Goal: Information Seeking & Learning: Compare options

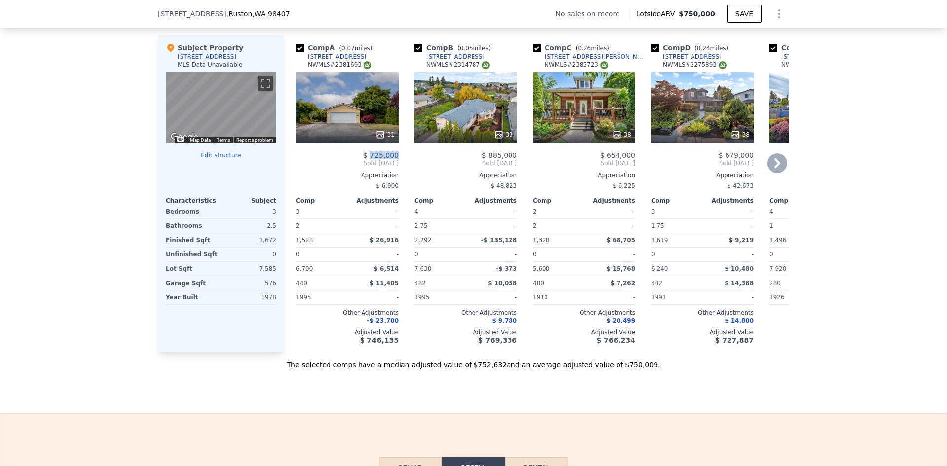
scroll to position [934, 0]
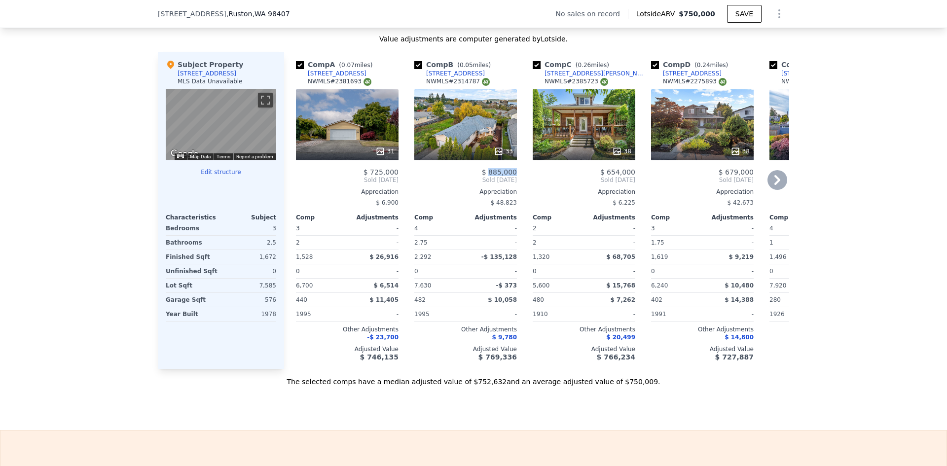
drag, startPoint x: 517, startPoint y: 178, endPoint x: 489, endPoint y: 181, distance: 27.7
click at [489, 181] on div "Comp B ( 0.05 miles) 5415 N Court St NWMLS # 2314787 33 $ 885,000 Sold Jan 2025…" at bounding box center [465, 210] width 111 height 317
copy span "885,000"
click at [606, 178] on div "Comp C ( 0.26 miles) 5211 N Winnifred St NWMLS # 2385723 38 $ 654,000 Sold Jun …" at bounding box center [584, 210] width 111 height 317
copy span "654,000"
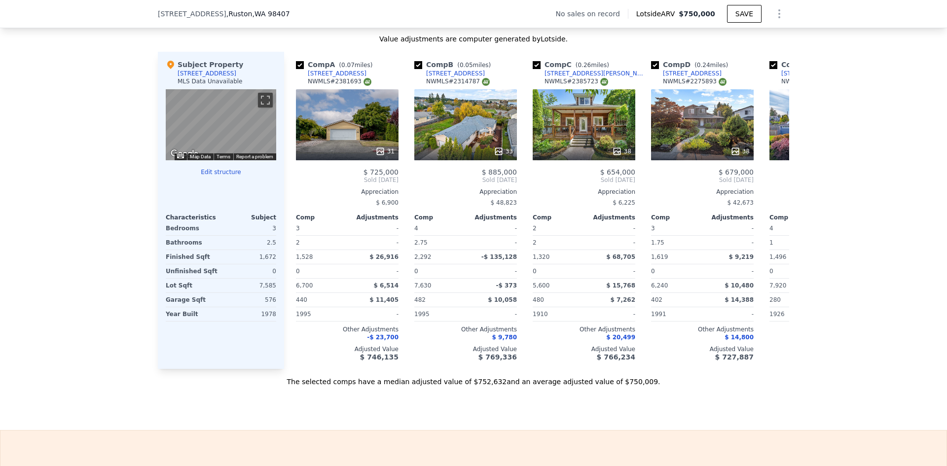
click at [269, 11] on span ", WA 98407" at bounding box center [270, 14] width 37 height 8
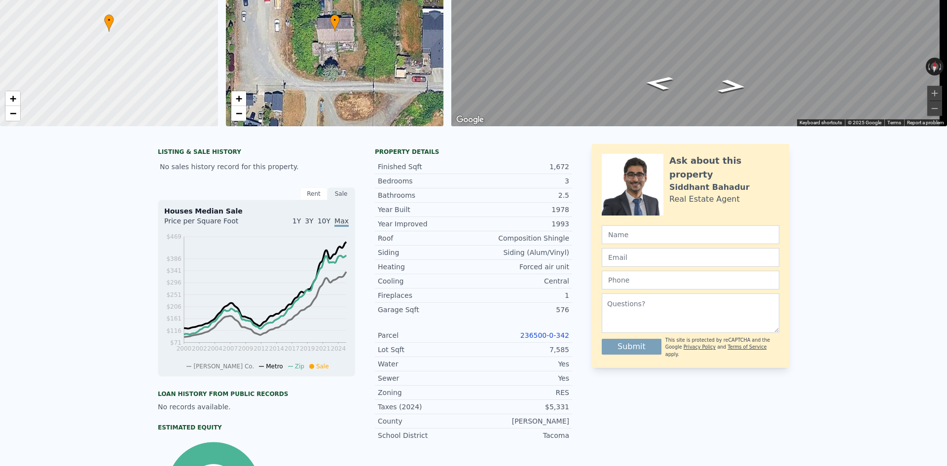
scroll to position [3, 0]
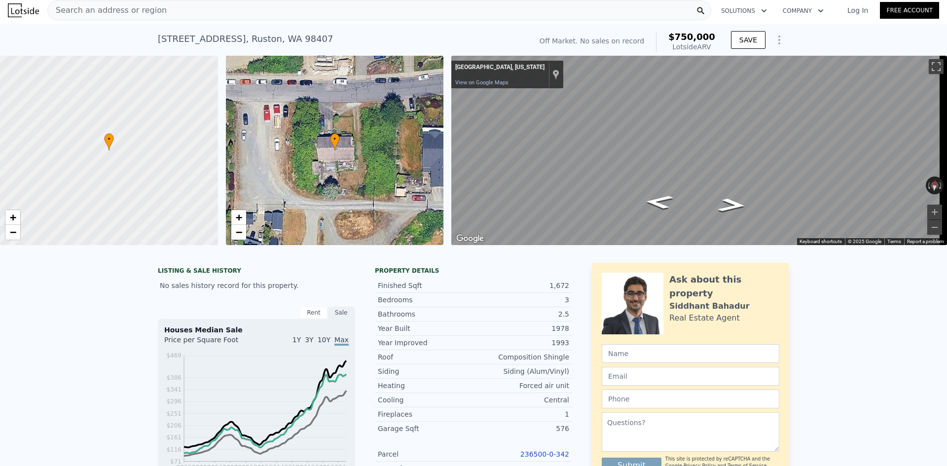
click at [191, 6] on div "Search an address or region" at bounding box center [379, 10] width 664 height 20
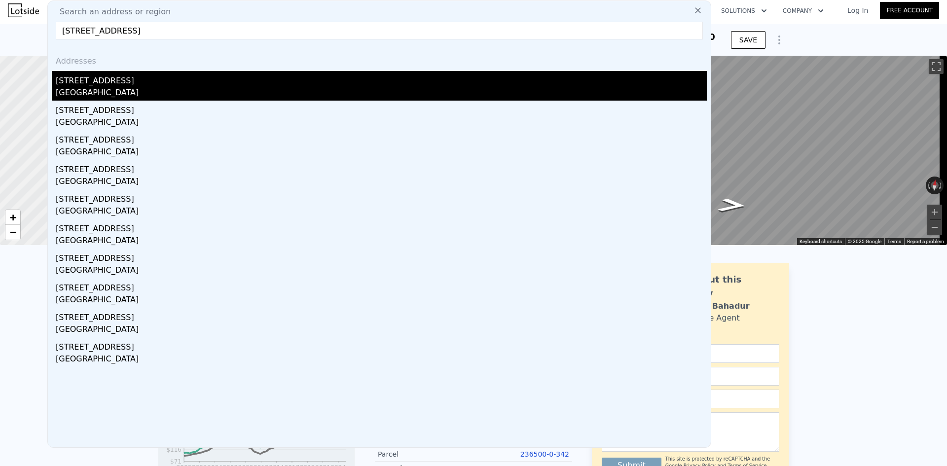
type input "5709 64th St W, University Place, WA 98467"
click at [132, 83] on div "5709 64th St W" at bounding box center [381, 79] width 651 height 16
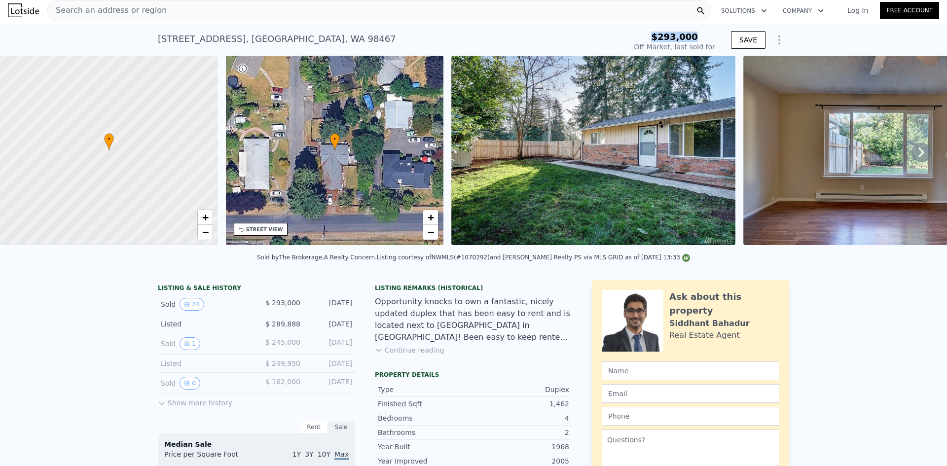
drag, startPoint x: 703, startPoint y: 36, endPoint x: 650, endPoint y: 35, distance: 53.3
click at [650, 35] on div "$293,000" at bounding box center [674, 37] width 81 height 10
copy span "$293,000"
type input "$ 520,000"
type input "$ 167,753"
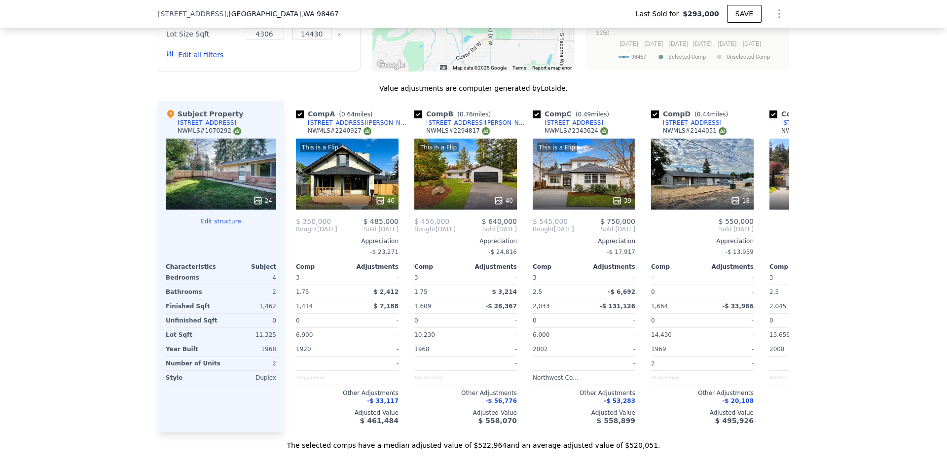
scroll to position [1135, 0]
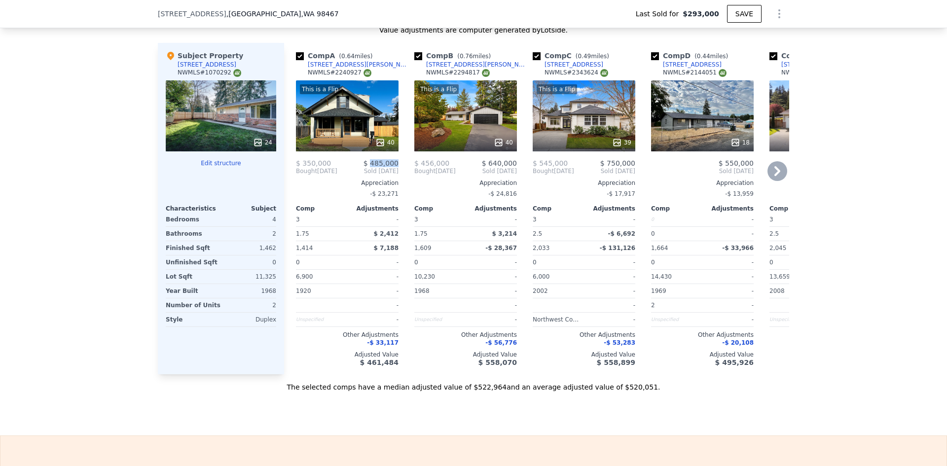
drag, startPoint x: 395, startPoint y: 171, endPoint x: 372, endPoint y: 171, distance: 23.2
click at [372, 171] on div "Comp A ( 0.64 miles) 6419 S Mullen St NWMLS # 2240927 This is a Flip 40 $ 350,0…" at bounding box center [347, 209] width 111 height 332
click at [223, 415] on div "Sale Comps Rental Comps We found 12 sales that match your search Listings provi…" at bounding box center [473, 92] width 947 height 688
drag, startPoint x: 395, startPoint y: 170, endPoint x: 369, endPoint y: 172, distance: 26.3
click at [369, 172] on div "Comp A ( 0.64 miles) 6419 S Mullen St NWMLS # 2240927 This is a Flip 40 $ 350,0…" at bounding box center [347, 209] width 111 height 332
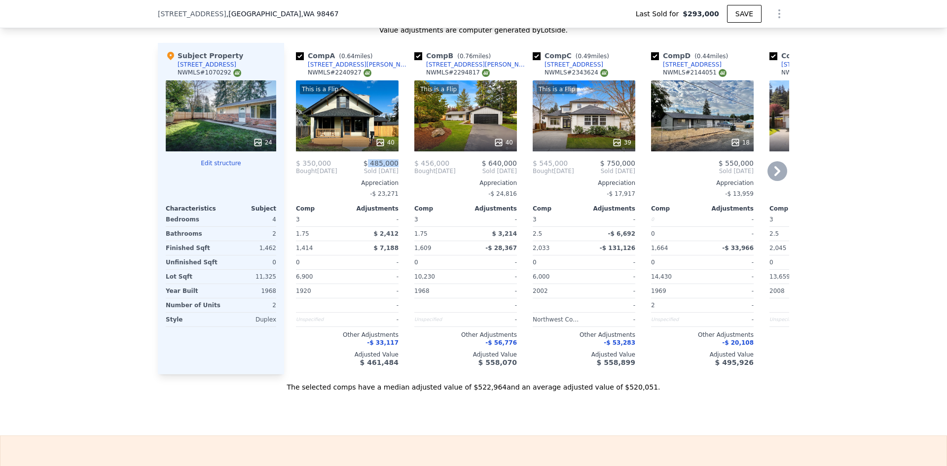
copy span "485,000"
click at [493, 167] on span "$ 640,000" at bounding box center [499, 163] width 35 height 8
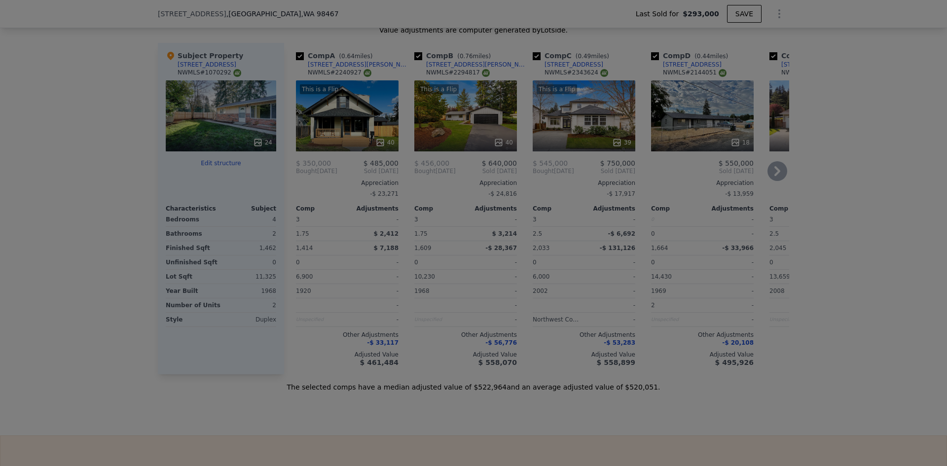
click at [514, 168] on div at bounding box center [474, 165] width 480 height 180
click at [517, 170] on img at bounding box center [646, 165] width 270 height 180
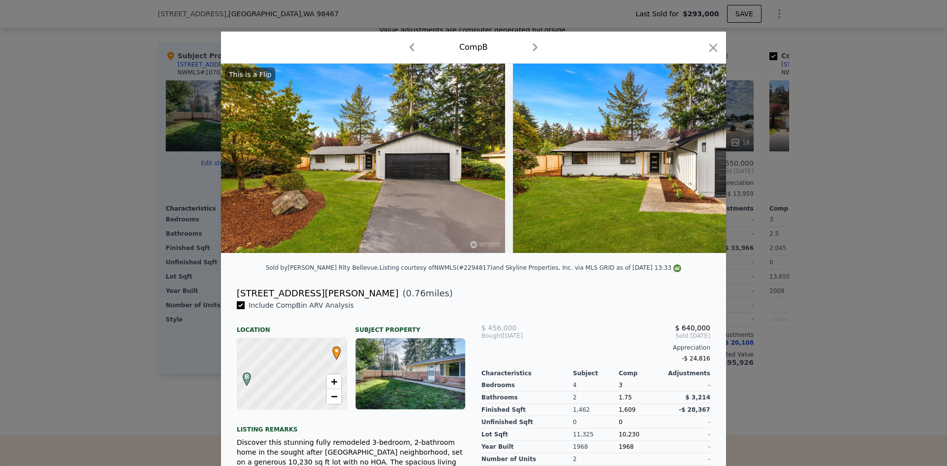
click at [706, 57] on div at bounding box center [713, 49] width 14 height 17
click at [711, 45] on icon "button" at bounding box center [713, 48] width 14 height 14
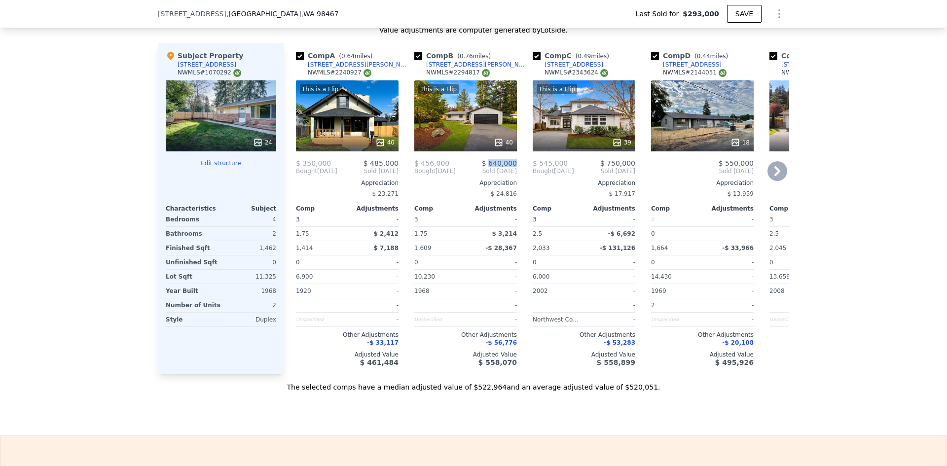
drag, startPoint x: 515, startPoint y: 169, endPoint x: 490, endPoint y: 173, distance: 24.9
click at [490, 173] on div "Comp B ( 0.76 miles) 6826 Topaz Dr SW NWMLS # 2294817 This is a Flip 40 $ 456,0…" at bounding box center [465, 209] width 111 height 332
copy span "640,000"
click at [607, 167] on span "$ 750,000" at bounding box center [617, 163] width 35 height 8
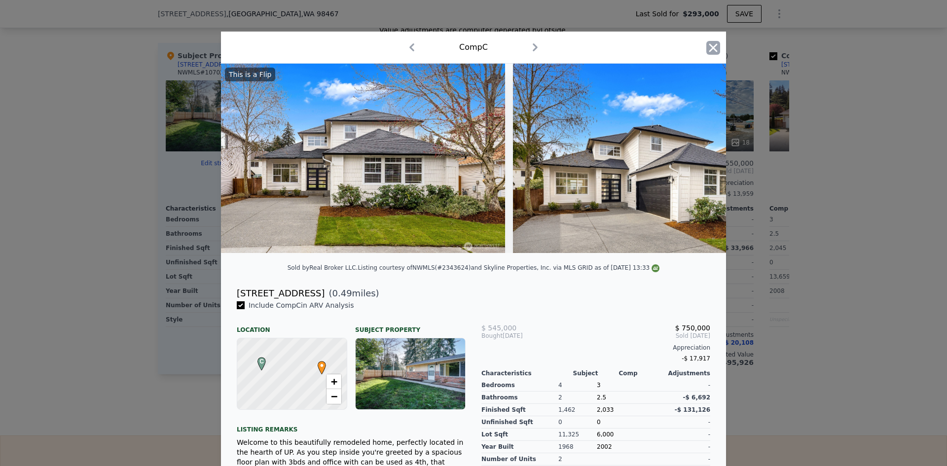
click at [713, 48] on icon "button" at bounding box center [713, 48] width 14 height 14
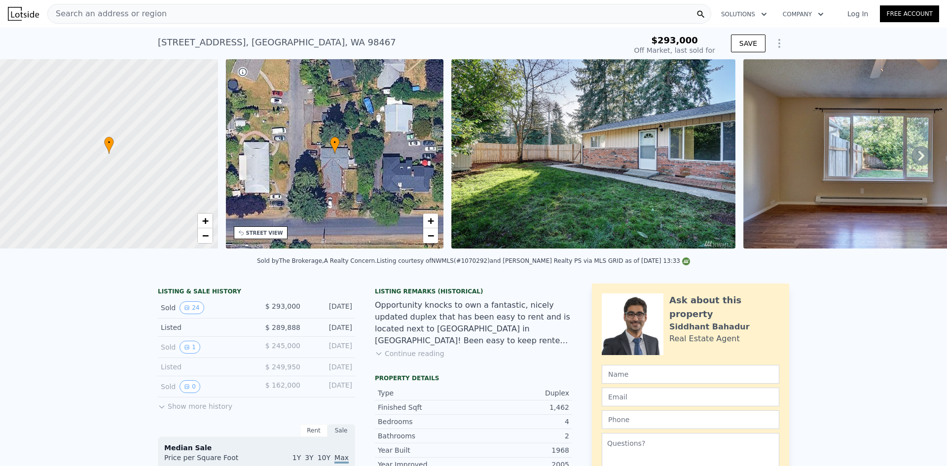
click at [214, 18] on div "Search an address or region" at bounding box center [379, 14] width 664 height 20
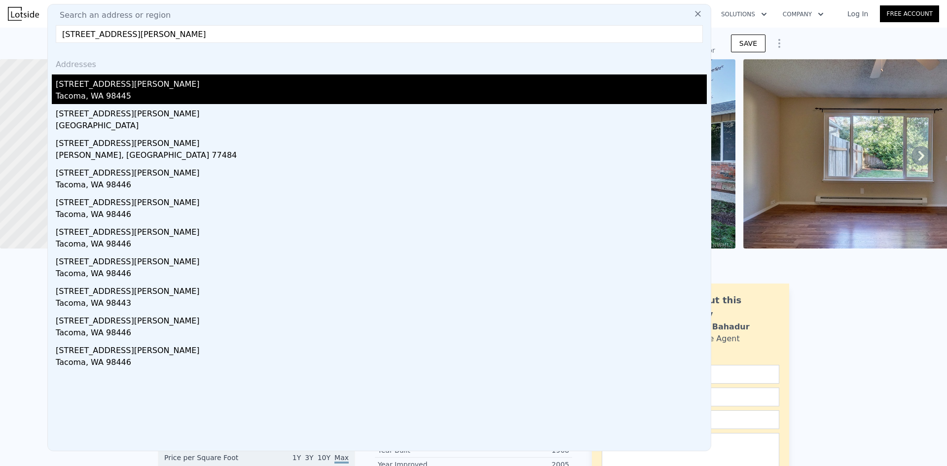
type input "12204 Waller Rd E, Tacoma, WA 98445"
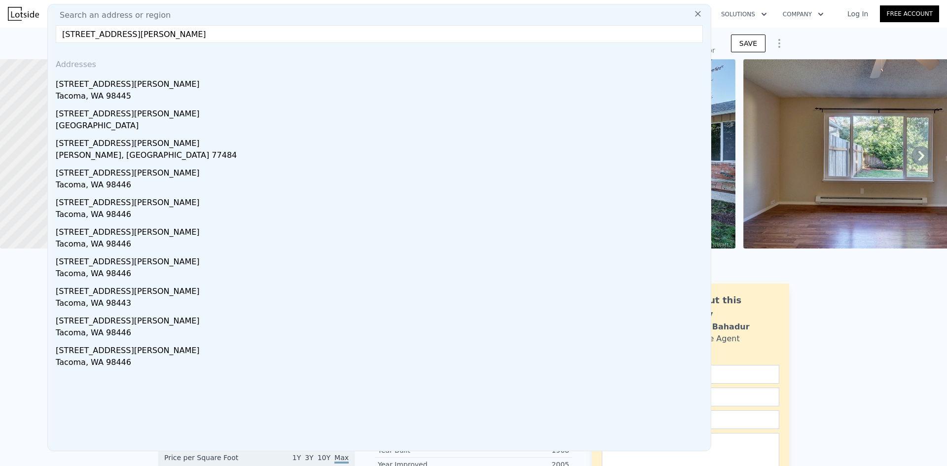
drag, startPoint x: 136, startPoint y: 85, endPoint x: 165, endPoint y: 93, distance: 30.0
click at [136, 85] on div "11422 Waller Road" at bounding box center [381, 82] width 651 height 16
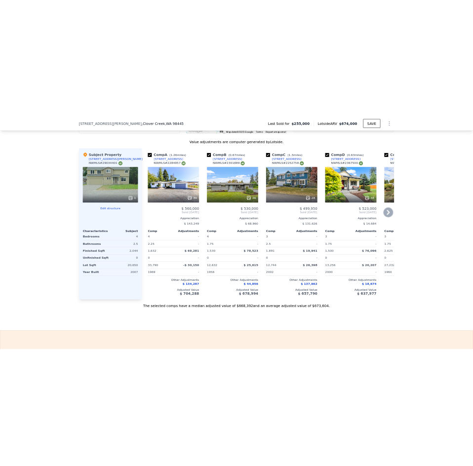
scroll to position [934, 0]
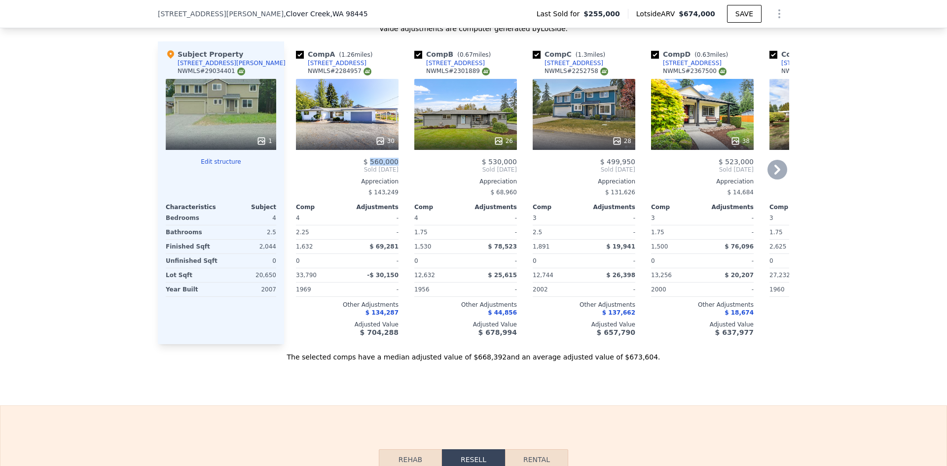
drag, startPoint x: 398, startPoint y: 160, endPoint x: 369, endPoint y: 158, distance: 28.2
click at [369, 158] on div "Comp A ( 1.26 miles) 3902 132nd St E NWMLS # 2284957 30 $ 560,000 Sold Oct 2024…" at bounding box center [347, 192] width 111 height 303
copy span "560,000"
drag, startPoint x: 518, startPoint y: 160, endPoint x: 486, endPoint y: 156, distance: 32.3
click at [486, 156] on div "Comp A ( 1.26 miles) 3902 132nd St E NWMLS # 2284957 30 $ 560,000 Sold Oct 2024…" at bounding box center [536, 192] width 505 height 303
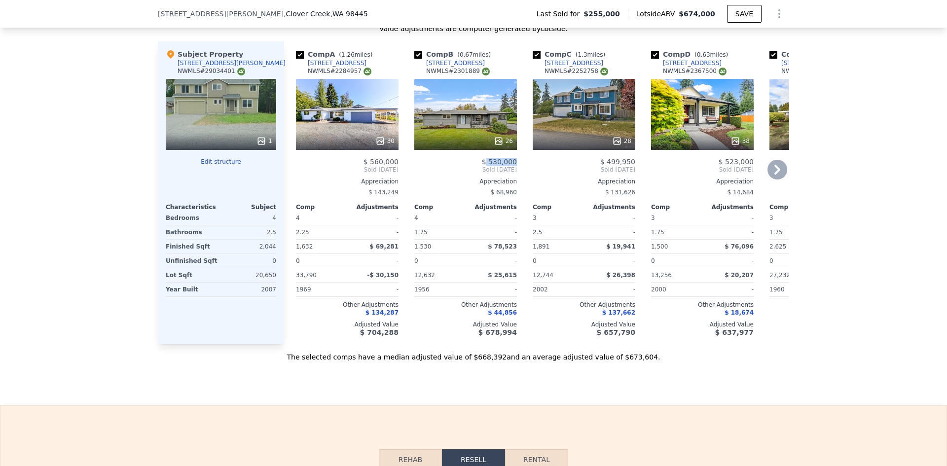
click at [487, 158] on span "$ 530,000" at bounding box center [499, 162] width 35 height 8
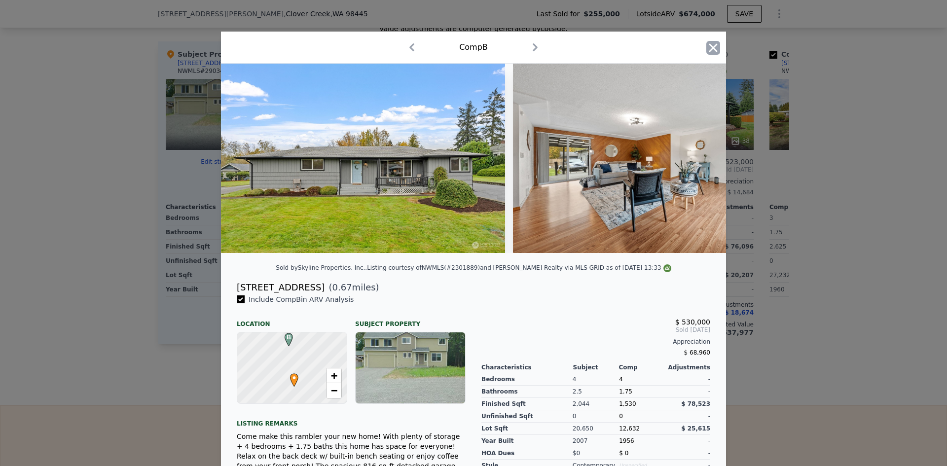
click at [708, 43] on icon "button" at bounding box center [713, 48] width 14 height 14
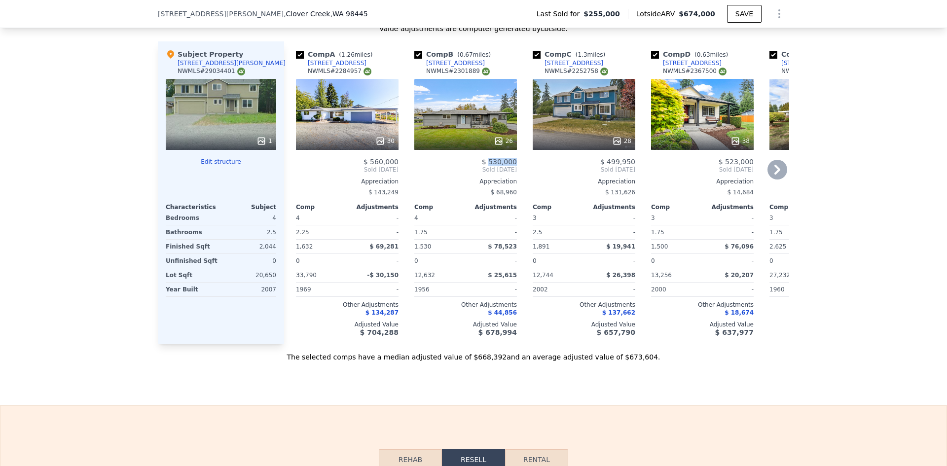
drag, startPoint x: 515, startPoint y: 160, endPoint x: 488, endPoint y: 159, distance: 26.7
click at [488, 159] on div "Comp B ( 0.67 miles) 2815 104th St E NWMLS # 2301889 26 $ 530,000 Sold Mar 2025…" at bounding box center [465, 192] width 111 height 303
copy span "530,000"
drag, startPoint x: 631, startPoint y: 159, endPoint x: 607, endPoint y: 160, distance: 24.2
click at [607, 160] on span "$ 499,950" at bounding box center [617, 162] width 35 height 8
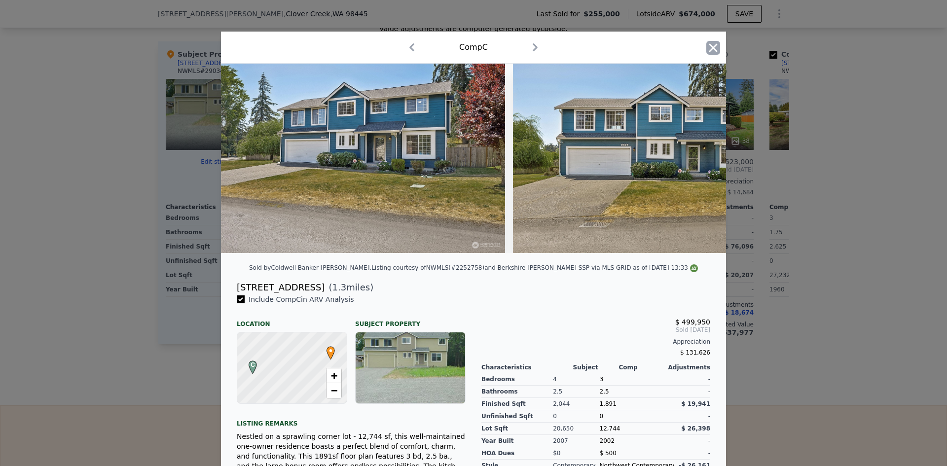
click at [711, 49] on icon "button" at bounding box center [713, 47] width 8 height 8
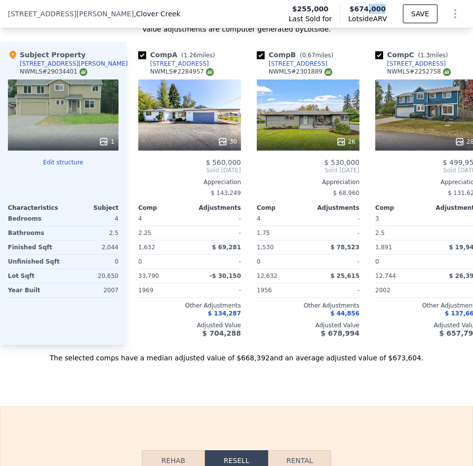
scroll to position [1226, 0]
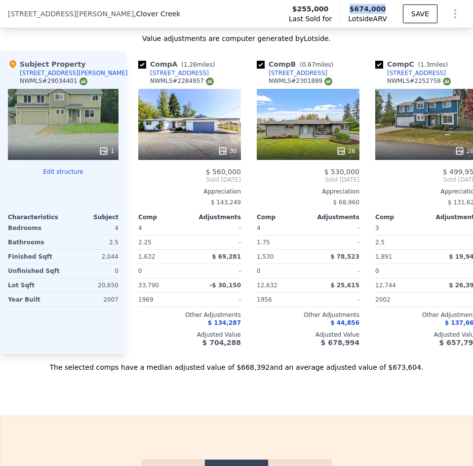
drag, startPoint x: 382, startPoint y: 8, endPoint x: 351, endPoint y: 12, distance: 31.3
click at [351, 12] on div "Lotside ARV $674,000" at bounding box center [368, 14] width 59 height 20
copy span "$674,000"
click at [30, 176] on button "Edit structure" at bounding box center [63, 172] width 111 height 8
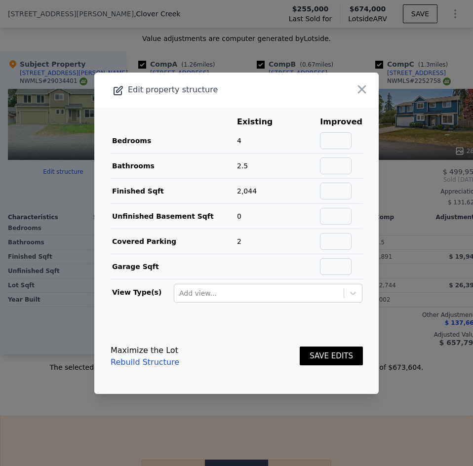
click at [65, 13] on div at bounding box center [236, 233] width 473 height 466
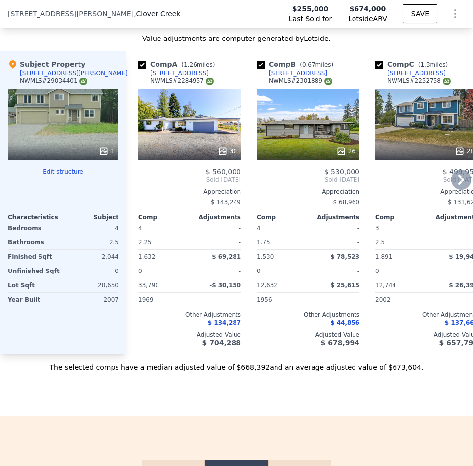
click at [354, 87] on div "Comp B ( 0.67 miles) 2815 104th St E NWMLS # 2301889" at bounding box center [308, 74] width 103 height 30
click at [43, 13] on span "11422 Waller Road" at bounding box center [71, 14] width 126 height 10
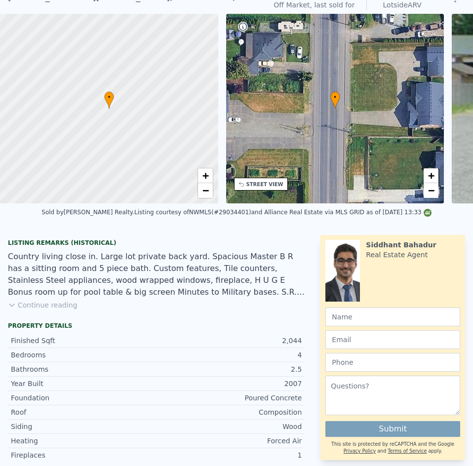
scroll to position [3, 0]
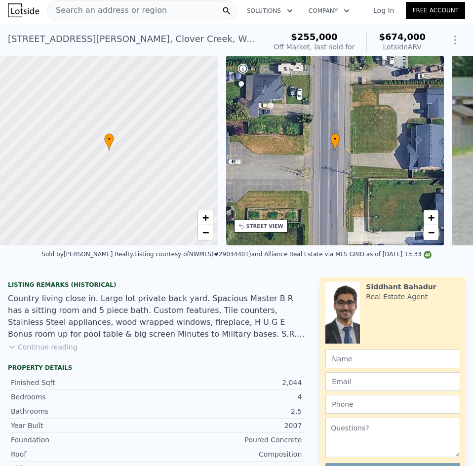
click at [126, 7] on span "Search an address or region" at bounding box center [107, 10] width 119 height 12
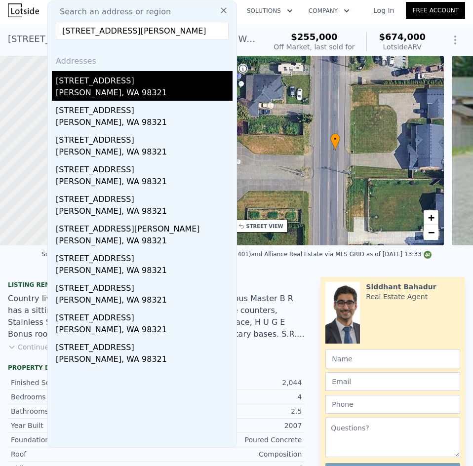
type input "680 Park Ave, Buckley, WA 98321"
click at [132, 89] on div "Buckley, WA 98321" at bounding box center [144, 94] width 177 height 14
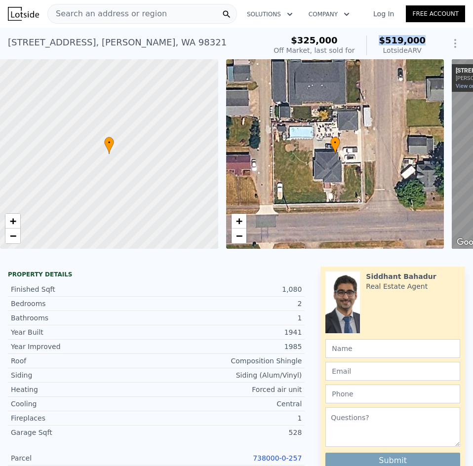
drag, startPoint x: 377, startPoint y: 42, endPoint x: 420, endPoint y: 39, distance: 43.1
click at [420, 39] on div "$325,000 Off Market, last sold for $519,000 Lotside ARV" at bounding box center [349, 46] width 160 height 28
copy span "$519,000"
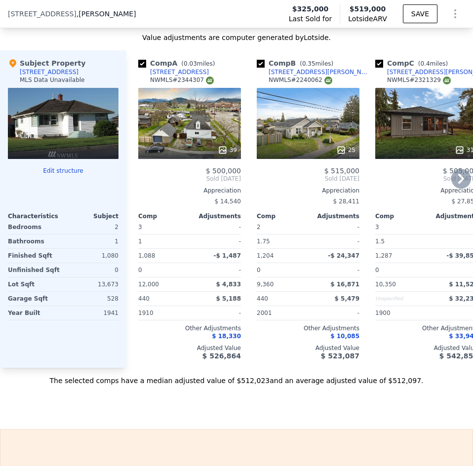
scroll to position [1279, 0]
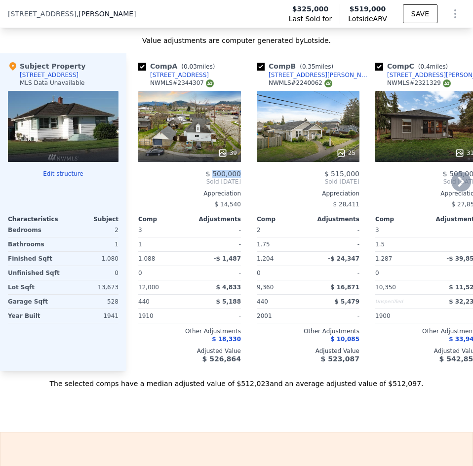
drag, startPoint x: 239, startPoint y: 182, endPoint x: 216, endPoint y: 182, distance: 23.2
click at [216, 178] on span "$ 500,000" at bounding box center [223, 174] width 35 height 8
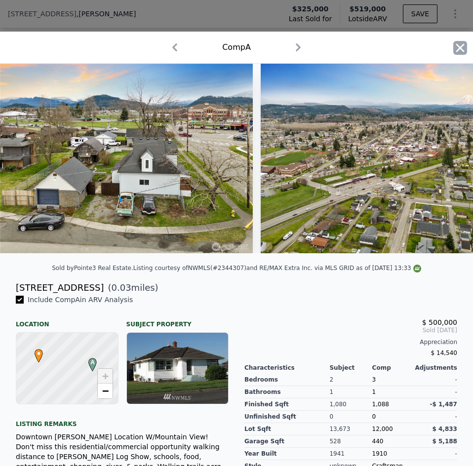
click at [453, 44] on icon "button" at bounding box center [460, 48] width 14 height 14
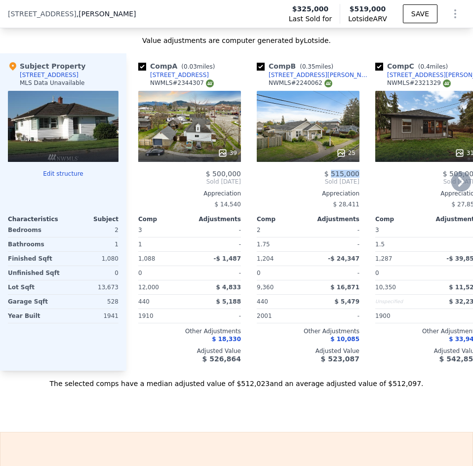
drag, startPoint x: 361, startPoint y: 182, endPoint x: 337, endPoint y: 182, distance: 23.7
click at [337, 182] on div "Comp B ( 0.35 miles) 220 S Perkins St NWMLS # 2240062 25 $ 515,000 Sold Jan 202…" at bounding box center [308, 211] width 111 height 317
click at [173, 387] on div "The selected comps have a median adjusted value of $512,023 and an average adju…" at bounding box center [236, 379] width 473 height 18
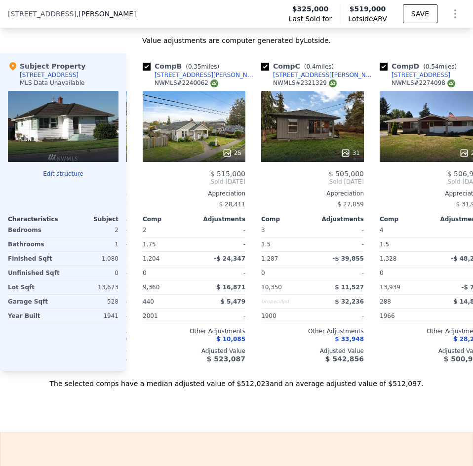
scroll to position [0, 69]
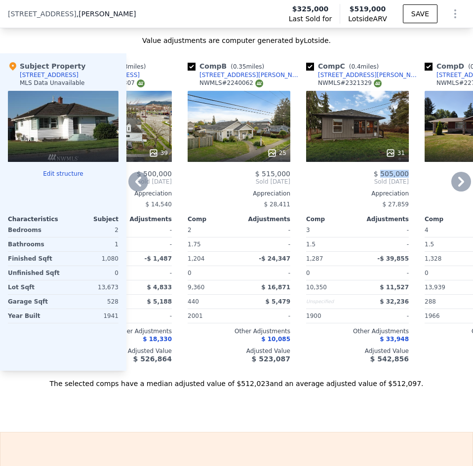
drag, startPoint x: 410, startPoint y: 180, endPoint x: 384, endPoint y: 183, distance: 26.3
click at [384, 183] on div "Comp C ( 0.4 miles) 259 S Perkins St NWMLS # 2321329 31 $ 505,000 Sold Jan 2025…" at bounding box center [357, 211] width 111 height 317
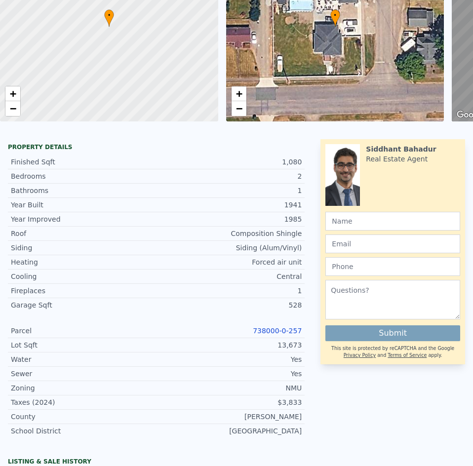
scroll to position [0, 0]
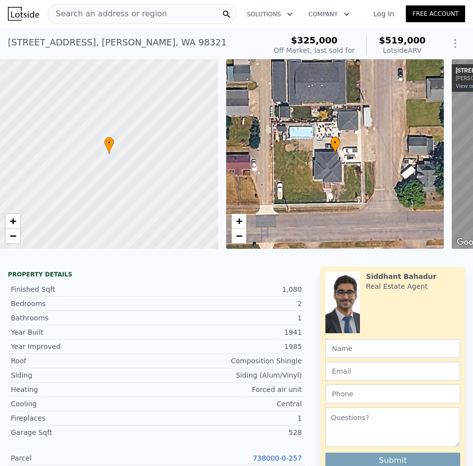
click at [112, 20] on div "Search an address or region" at bounding box center [107, 13] width 119 height 19
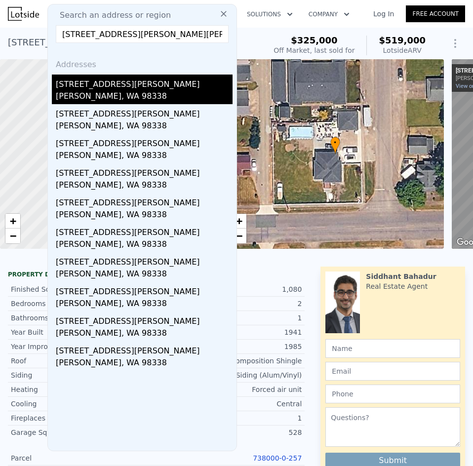
type input "29712 Webster Rd E, Graham, WA 98338"
click at [135, 87] on div "29712 Webster Road E" at bounding box center [144, 82] width 177 height 16
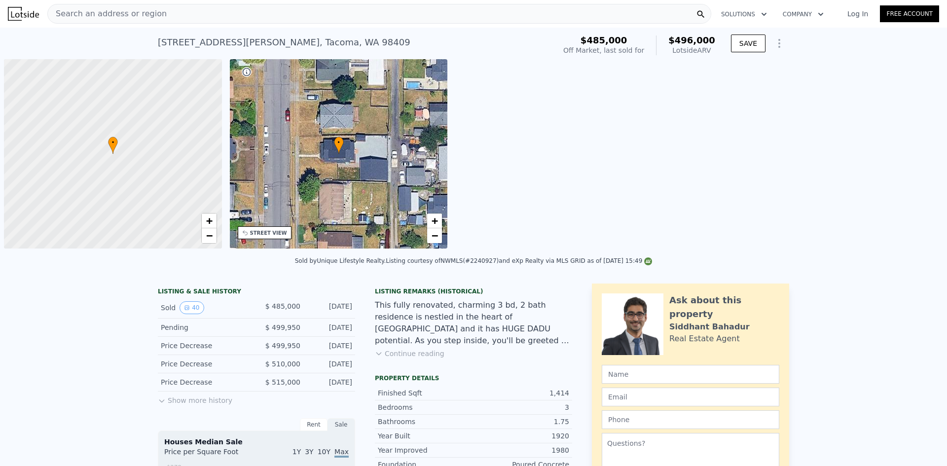
scroll to position [0, 4]
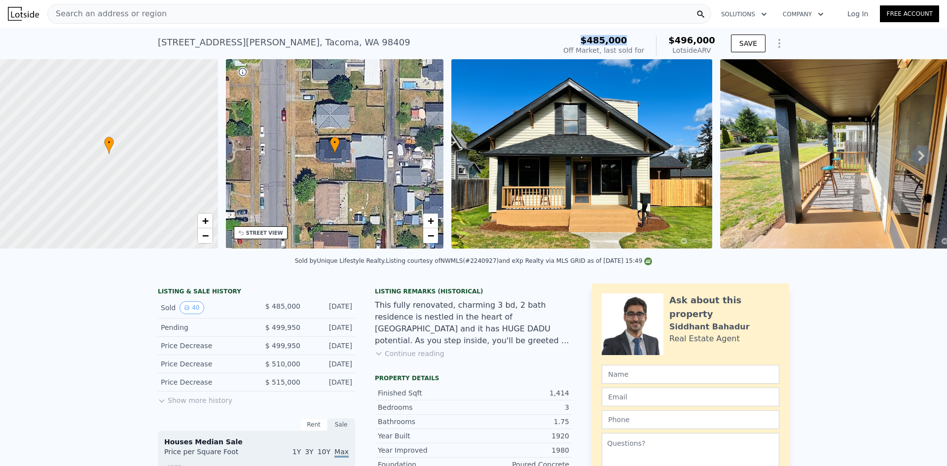
drag, startPoint x: 639, startPoint y: 42, endPoint x: 599, endPoint y: 40, distance: 40.5
click at [599, 40] on div "$485,000" at bounding box center [603, 41] width 81 height 10
drag, startPoint x: 317, startPoint y: 44, endPoint x: 150, endPoint y: 44, distance: 166.7
click at [150, 44] on div "6419 S Mullen St , Tacoma , WA 98409 Sold Aug 2024 for $485k (~ARV $496k ) $485…" at bounding box center [473, 44] width 947 height 32
copy div "6419 S Mullen St , Tacoma , WA 98409"
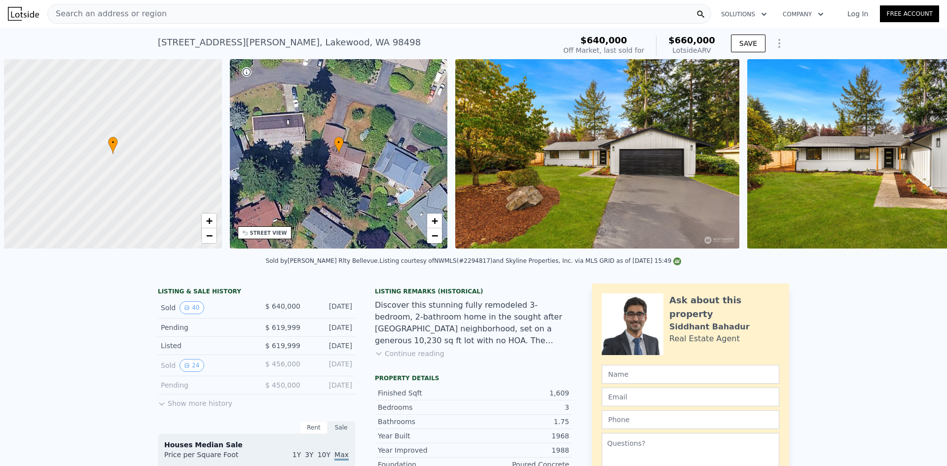
scroll to position [0, 4]
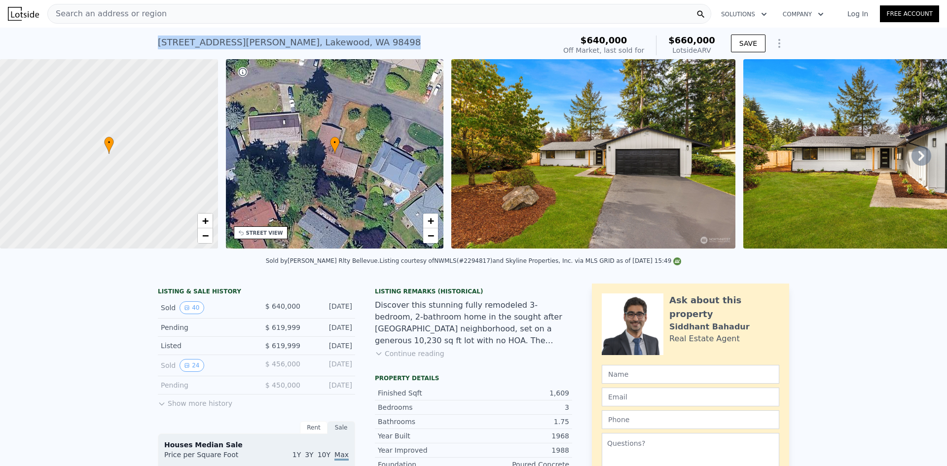
drag, startPoint x: 327, startPoint y: 47, endPoint x: 155, endPoint y: 38, distance: 172.4
click at [158, 38] on div "6826 Topaz Dr SW , Lakewood , WA 98498 Sold Oct 2024 for $640k (~ARV $660k )" at bounding box center [355, 46] width 394 height 28
copy div "6826 Topaz Dr SW , Lakewood , WA 98498"
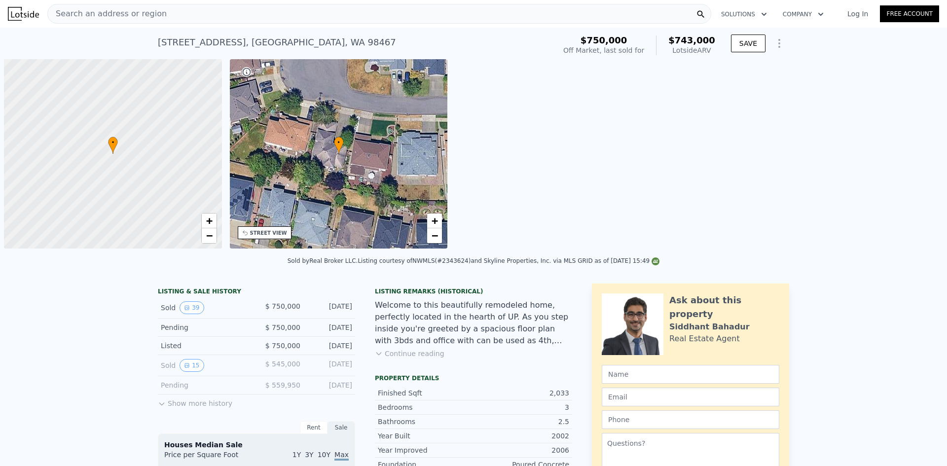
scroll to position [0, 4]
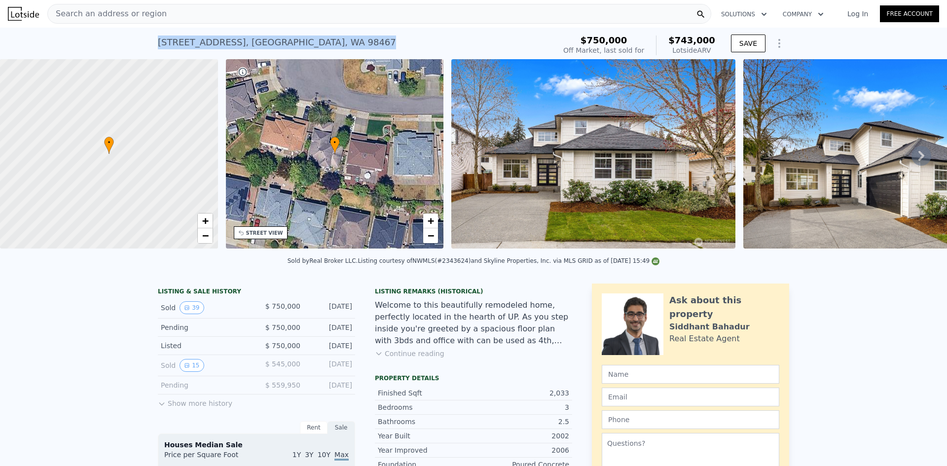
drag, startPoint x: 363, startPoint y: 37, endPoint x: 152, endPoint y: 45, distance: 211.3
click at [152, 45] on div "6450 62nd Street Ct W , University Place , WA 98467 Sold Apr 2025 for $750k (~A…" at bounding box center [473, 44] width 947 height 32
copy div "6450 62nd Street Ct W , University Place , WA 98467"
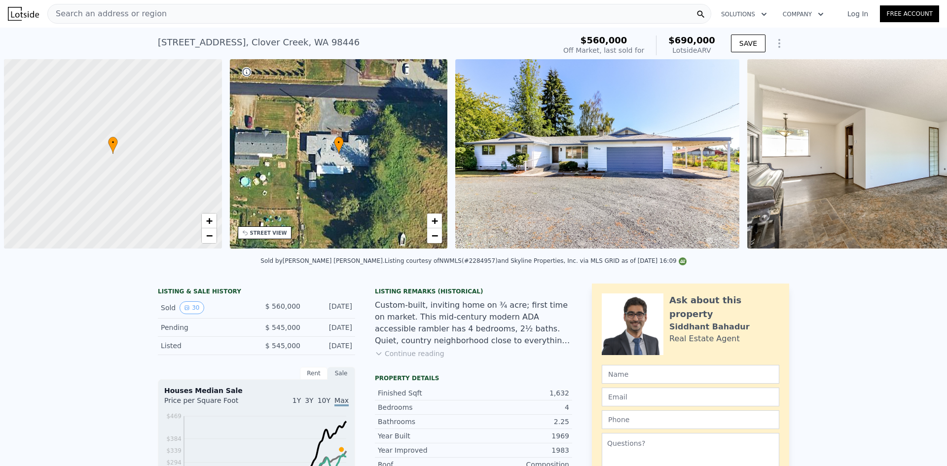
scroll to position [0, 4]
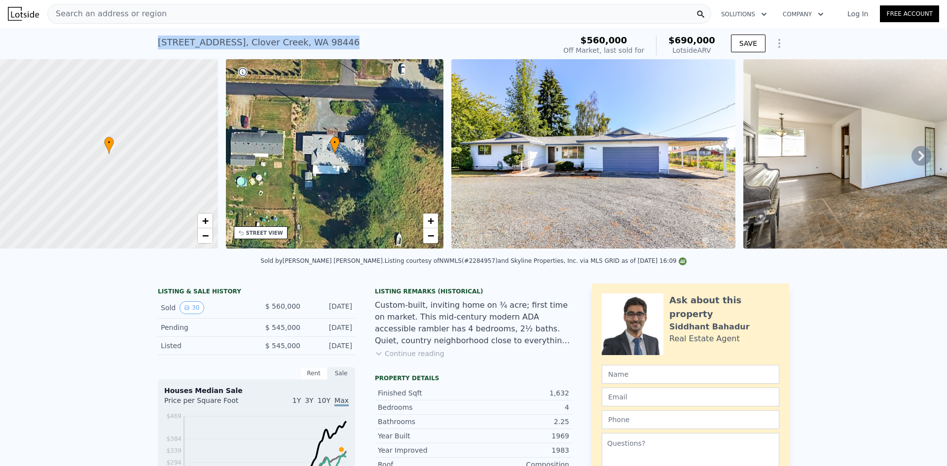
drag, startPoint x: 262, startPoint y: 40, endPoint x: 153, endPoint y: 39, distance: 109.0
click at [152, 39] on div "3902 132nd St E , Clover Creek , WA 98446 Sold Oct 2024 for $560k (~ARV $690k )…" at bounding box center [473, 44] width 947 height 32
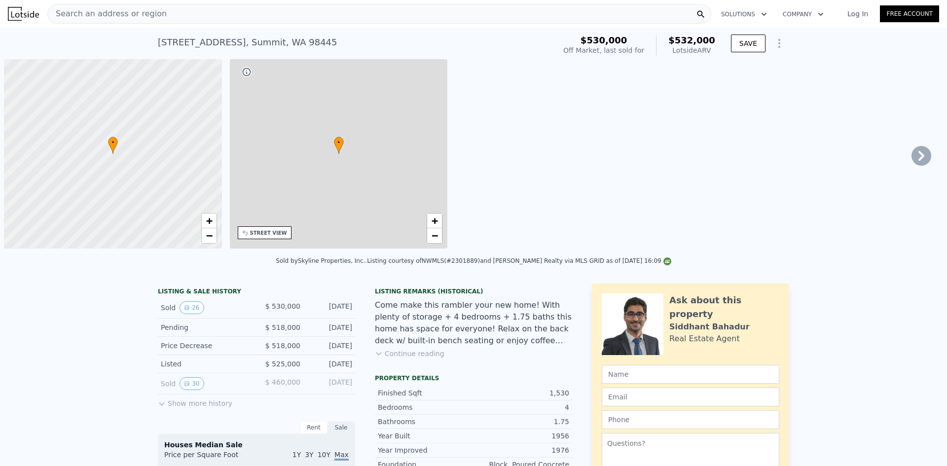
scroll to position [0, 4]
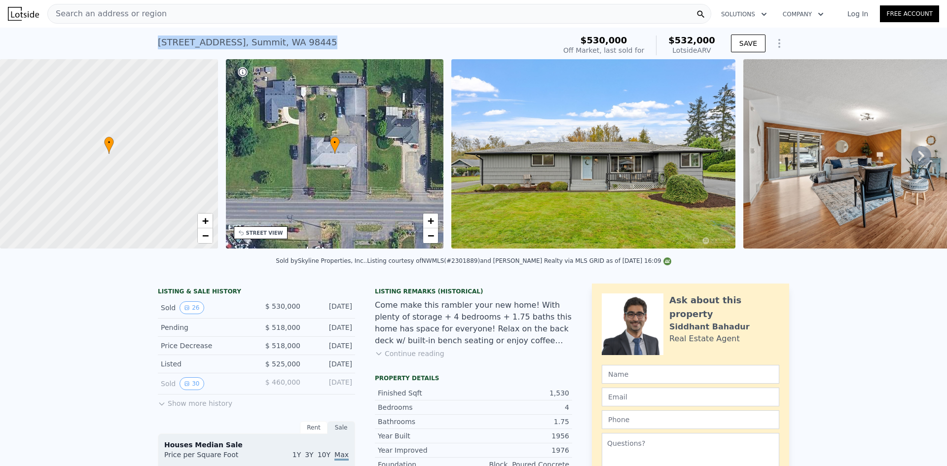
drag, startPoint x: 304, startPoint y: 41, endPoint x: 152, endPoint y: 48, distance: 152.1
click at [152, 48] on div "2815 104th St E , Summit , WA 98445 Sold Mar 2025 for $530k (~ARV $532k ) $530,…" at bounding box center [473, 44] width 947 height 32
copy div "2815 104th St E , Summit , WA 98445"
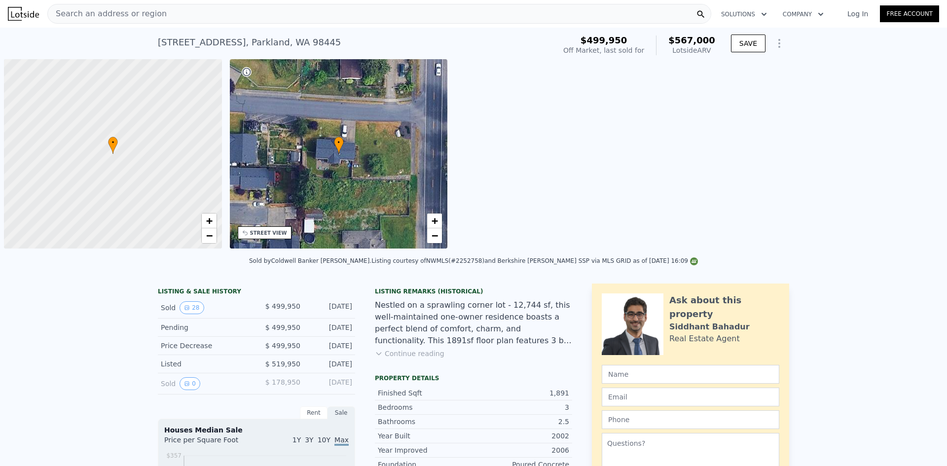
scroll to position [0, 4]
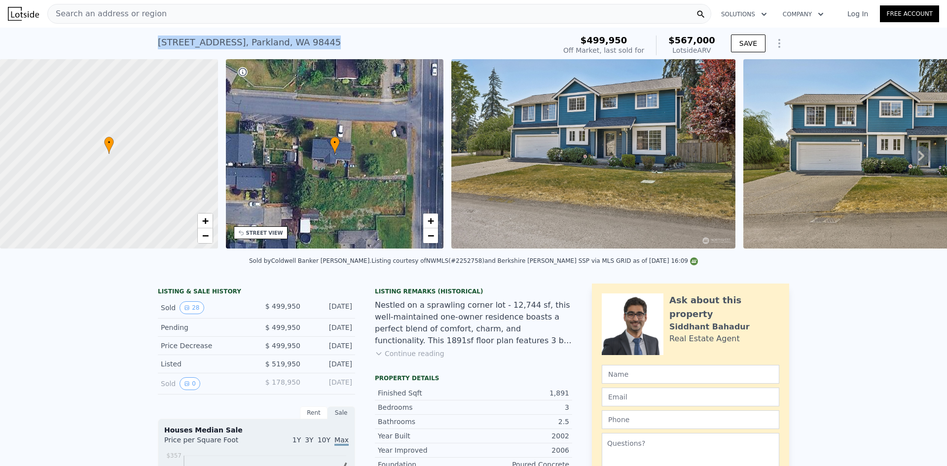
drag, startPoint x: 307, startPoint y: 46, endPoint x: 141, endPoint y: 38, distance: 166.4
click at [141, 38] on div "1024 118th St E , Parkland , WA 98445 Sold Sep 2024 for $499,950 (~ARV $567k ) …" at bounding box center [473, 44] width 947 height 32
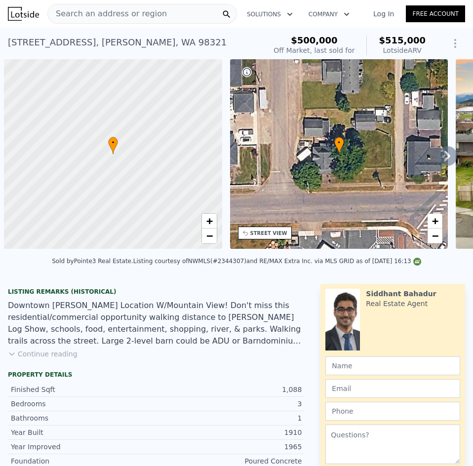
scroll to position [0, 4]
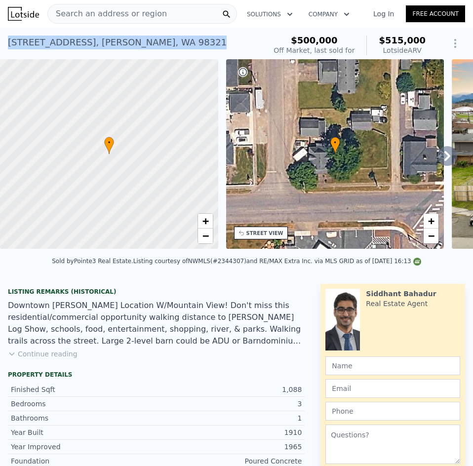
drag, startPoint x: 28, startPoint y: 42, endPoint x: 4, endPoint y: 40, distance: 24.3
click at [4, 40] on div "[STREET_ADDRESS][PERSON_NAME] Sold [DATE] for $500k (~ARV $515k ) $500,000 Off …" at bounding box center [236, 44] width 473 height 32
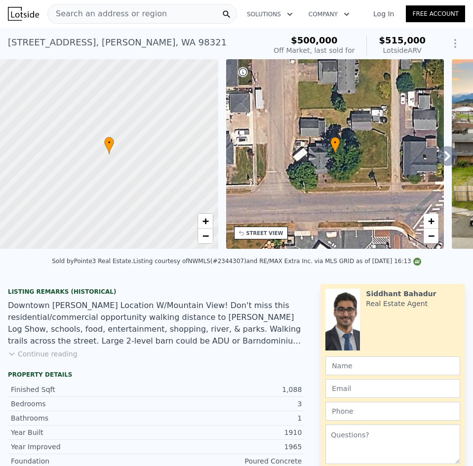
click at [127, 13] on span "Search an address or region" at bounding box center [107, 14] width 119 height 12
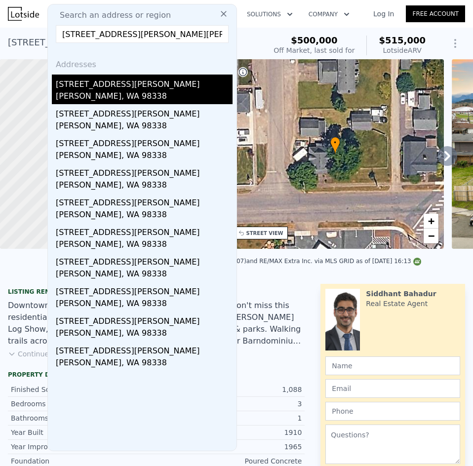
type input "29712 Webster Rd E, Graham, WA 98338"
click at [139, 86] on div "29712 Webster Road E" at bounding box center [144, 82] width 177 height 16
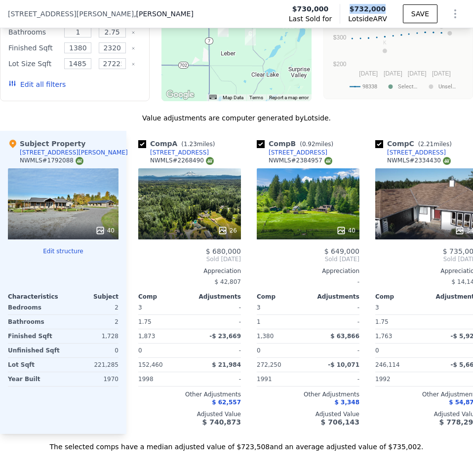
scroll to position [1103, 0]
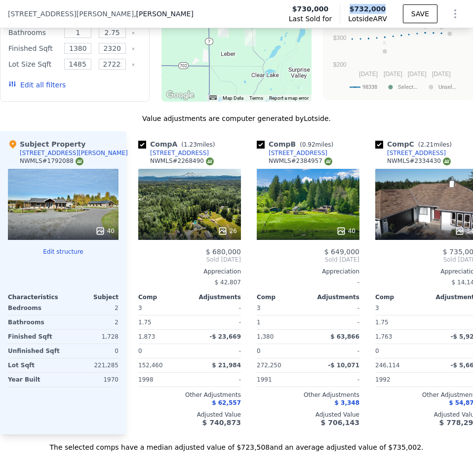
drag, startPoint x: 386, startPoint y: 10, endPoint x: 348, endPoint y: 10, distance: 38.5
click at [348, 10] on div "Lotside ARV $732,000" at bounding box center [368, 14] width 59 height 20
copy span "$732,000"
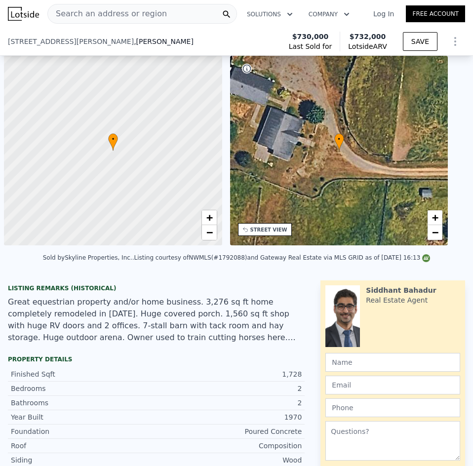
scroll to position [0, 4]
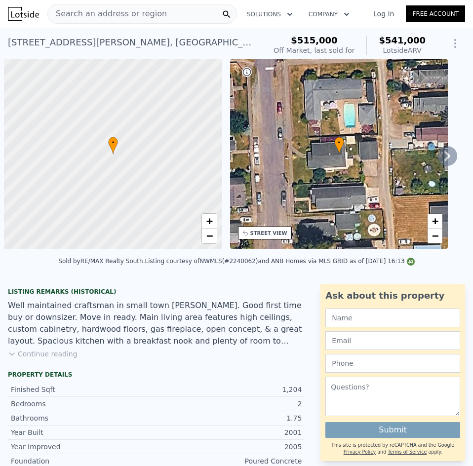
scroll to position [0, 4]
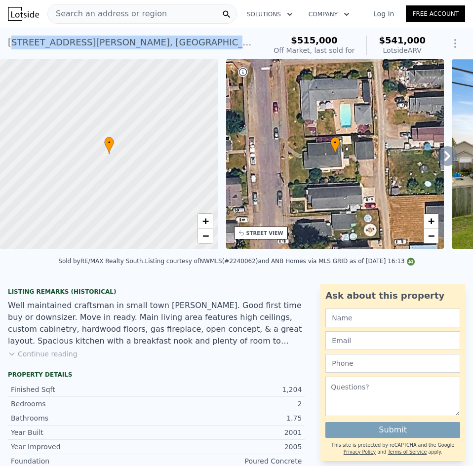
drag, startPoint x: 190, startPoint y: 38, endPoint x: 8, endPoint y: 45, distance: 181.7
click at [8, 45] on div "[STREET_ADDRESS][PERSON_NAME] Sold [DATE] for $515k (~ARV $541k )" at bounding box center [135, 46] width 254 height 28
click at [8, 45] on div "[STREET_ADDRESS][PERSON_NAME]" at bounding box center [133, 43] width 250 height 14
drag, startPoint x: 10, startPoint y: 45, endPoint x: 178, endPoint y: 40, distance: 167.8
click at [178, 40] on div "[STREET_ADDRESS][PERSON_NAME] Sold [DATE] for $515k (~ARV $541k )" at bounding box center [135, 46] width 254 height 28
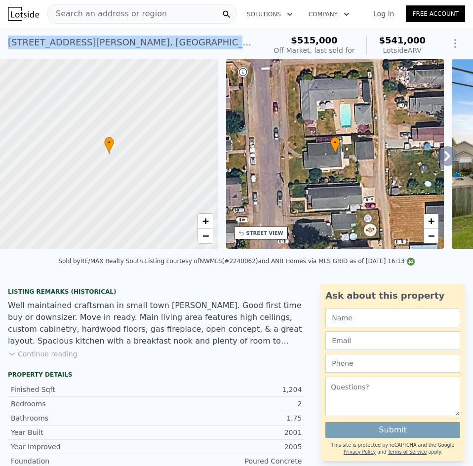
copy div "[STREET_ADDRESS][PERSON_NAME]"
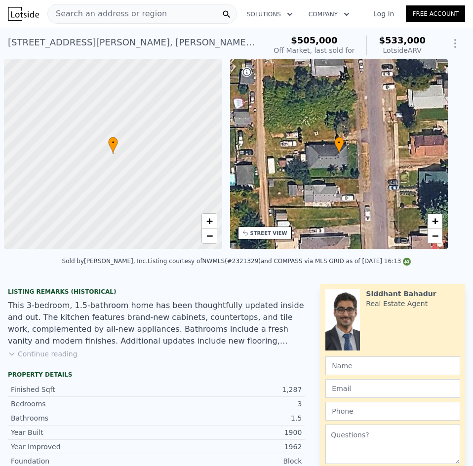
scroll to position [0, 4]
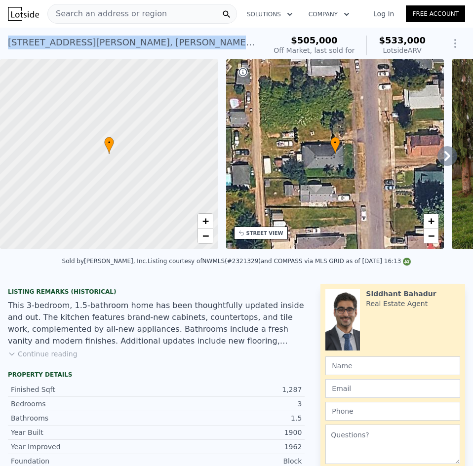
drag, startPoint x: 7, startPoint y: 42, endPoint x: 155, endPoint y: 44, distance: 147.5
click at [155, 44] on div "[STREET_ADDRESS][PERSON_NAME][PERSON_NAME] Sold [DATE] for $505k (~ARV $533k ) …" at bounding box center [236, 44] width 473 height 32
copy div "[STREET_ADDRESS][PERSON_NAME][PERSON_NAME]"
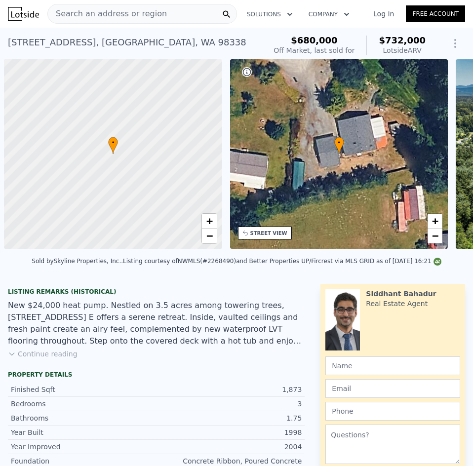
scroll to position [0, 4]
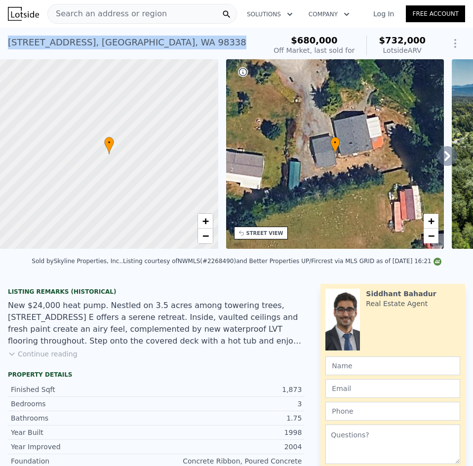
drag, startPoint x: 202, startPoint y: 40, endPoint x: 1, endPoint y: 102, distance: 209.6
click at [8, 42] on div "10316 290th Street Ct E , Pierce County , WA 98338 Sold Sep 2024 for $680k (~AR…" at bounding box center [135, 46] width 254 height 28
copy div "10316 290th Street Ct E , Pierce County , WA 98338"
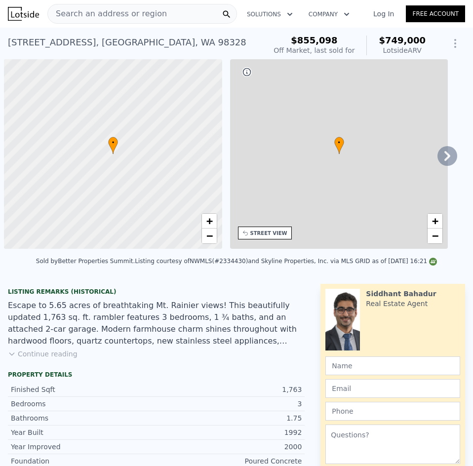
scroll to position [0, 4]
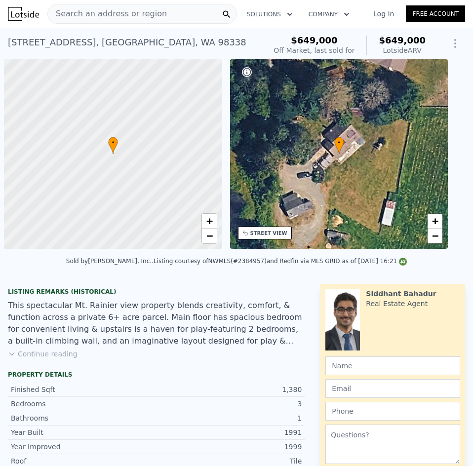
scroll to position [0, 4]
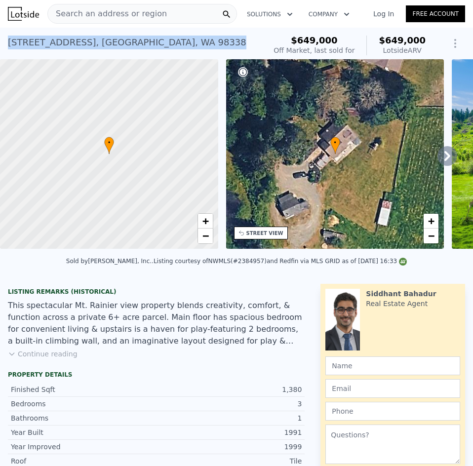
drag, startPoint x: 191, startPoint y: 39, endPoint x: 7, endPoint y: 45, distance: 184.6
click at [7, 45] on div "28329 84th Ave E , Pierce County , WA 98338 Sold Jul 2025 for $649k (~ARV $649k…" at bounding box center [236, 44] width 473 height 32
copy div "28329 84th Ave E , Pierce County , WA 98338"
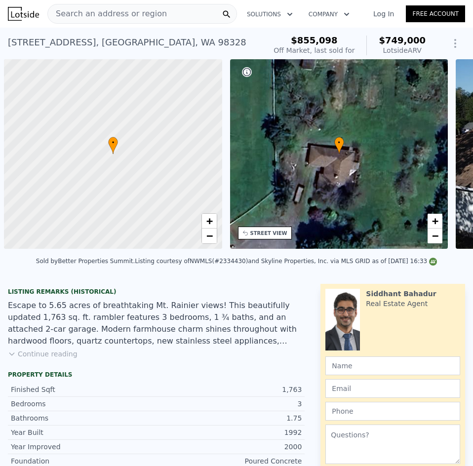
scroll to position [0, 4]
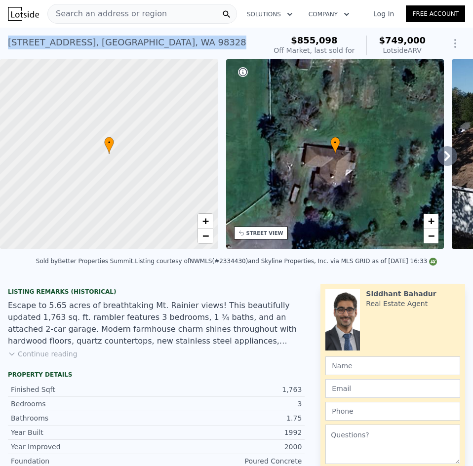
drag, startPoint x: 86, startPoint y: 43, endPoint x: 10, endPoint y: 45, distance: 75.5
click at [10, 45] on div "[STREET_ADDRESS] Sold [DATE] for $855,098 (~ARV $749k )" at bounding box center [135, 46] width 254 height 28
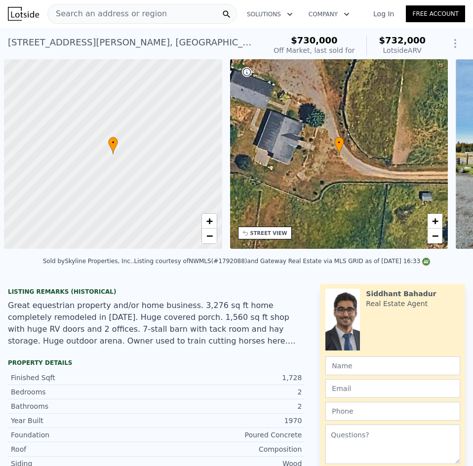
scroll to position [0, 4]
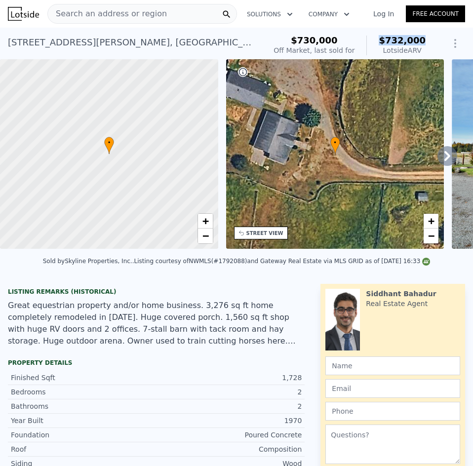
drag, startPoint x: 420, startPoint y: 39, endPoint x: 380, endPoint y: 38, distance: 40.5
click at [380, 38] on div "$730,000 Off Market, last sold for $732,000 Lotside ARV" at bounding box center [349, 46] width 160 height 28
copy span "$732,000"
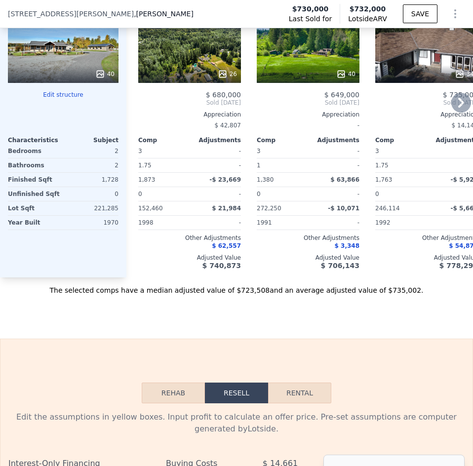
scroll to position [1230, 0]
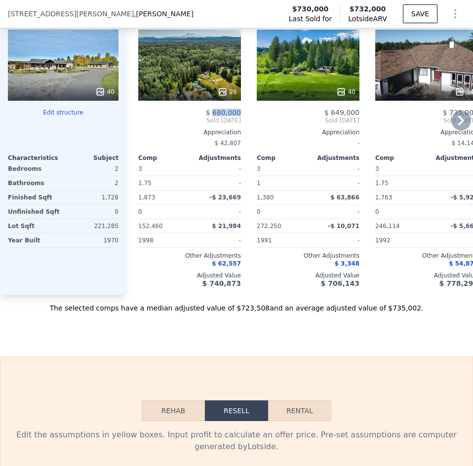
drag, startPoint x: 243, startPoint y: 121, endPoint x: 217, endPoint y: 117, distance: 26.0
click at [217, 117] on div "Comp A ( 1.23 miles) 10316 290th Street Ct E NWMLS # 2268490 26 $ 680,000 Sold …" at bounding box center [189, 143] width 111 height 303
copy span "680,000"
drag, startPoint x: 361, startPoint y: 119, endPoint x: 334, endPoint y: 118, distance: 26.2
click at [334, 118] on div "Comp B ( 0.92 miles) 28329 84th Ave E NWMLS # 2384957 40 $ 649,000 Sold Jul 202…" at bounding box center [308, 143] width 111 height 303
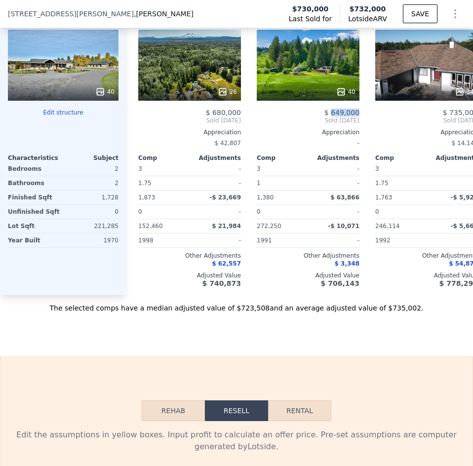
copy span "649,000"
click at [415, 116] on div "$ 735,000" at bounding box center [426, 113] width 103 height 8
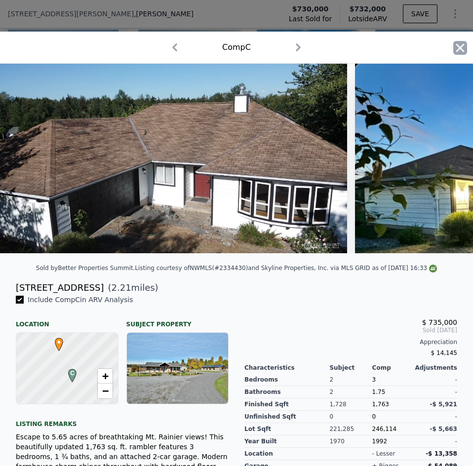
click at [456, 46] on icon "button" at bounding box center [460, 47] width 8 height 8
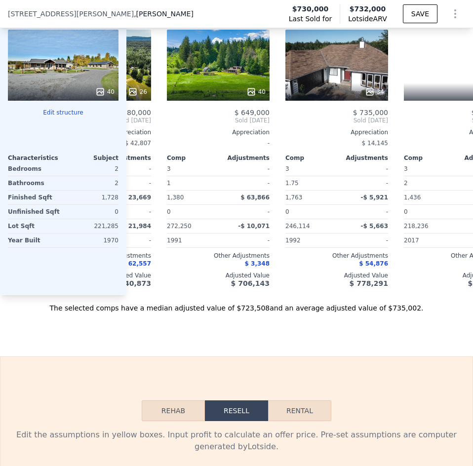
scroll to position [0, 106]
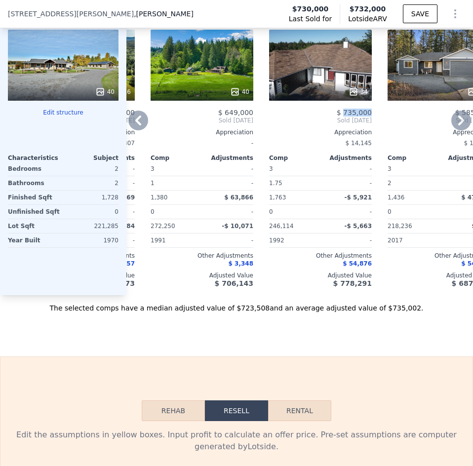
drag, startPoint x: 377, startPoint y: 116, endPoint x: 347, endPoint y: 115, distance: 30.6
click at [347, 115] on div "Comp A ( 1.23 miles) 10316 290th Street Ct E NWMLS # 2268490 26 $ 680,000 Sold …" at bounding box center [299, 143] width 346 height 303
copy span "735,000"
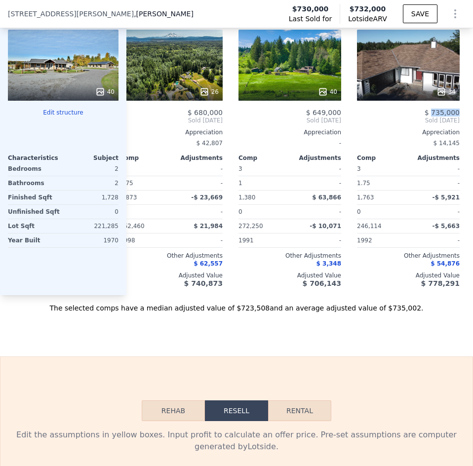
scroll to position [0, 0]
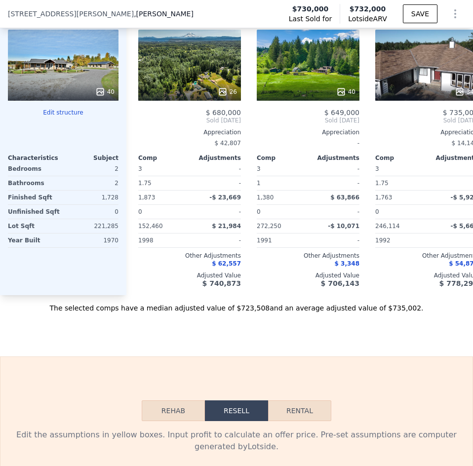
click at [218, 15] on div "29712 Webster Road E , Graham , WA 98338 Last Sold for $730,000 Lotside ARV $73…" at bounding box center [236, 14] width 473 height 28
click at [125, 17] on div "29712 Webster Road E , Graham , WA 98338 Last Sold for $730,000 Lotside ARV $73…" at bounding box center [236, 14] width 473 height 28
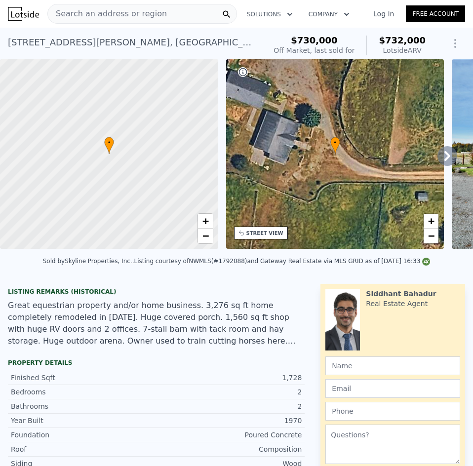
click at [124, 11] on span "Search an address or region" at bounding box center [107, 14] width 119 height 12
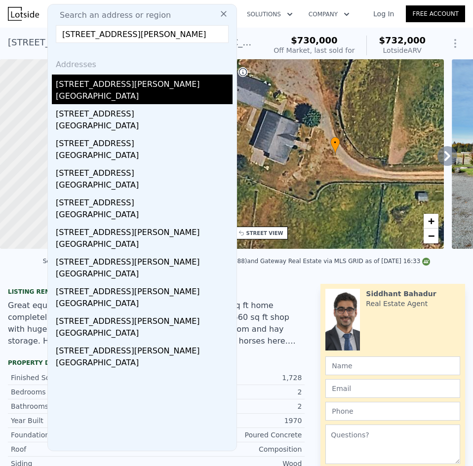
type input "2110 Jackson Ave NW, Olympia, WA 98502"
click at [119, 84] on div "2110 Jackson Ave NW" at bounding box center [144, 82] width 177 height 16
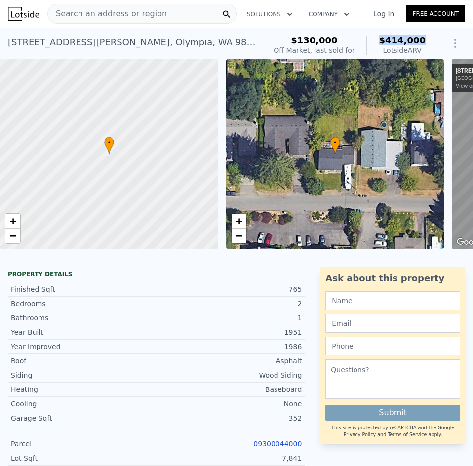
drag, startPoint x: 393, startPoint y: 41, endPoint x: 372, endPoint y: 41, distance: 20.7
click at [372, 41] on div "$130,000 Off Market, last sold for $414,000 Lotside ARV" at bounding box center [349, 46] width 160 height 28
copy span "$414,000"
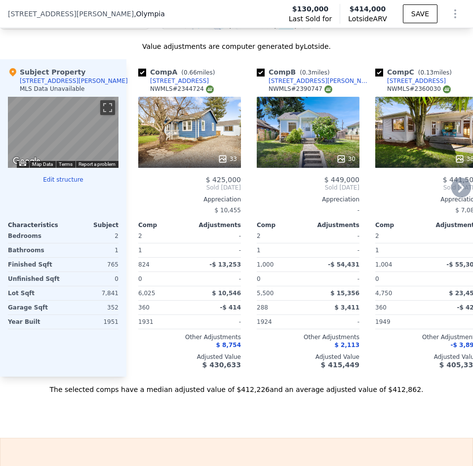
scroll to position [1241, 0]
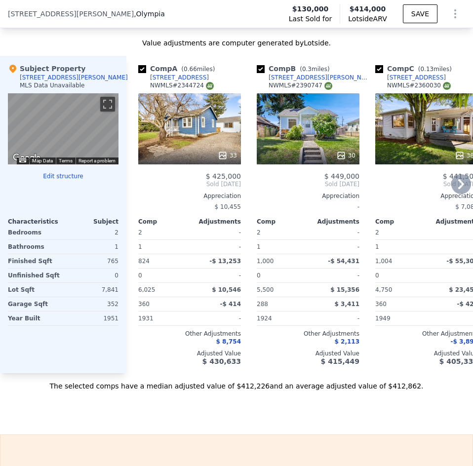
drag, startPoint x: 170, startPoint y: 80, endPoint x: 161, endPoint y: 86, distance: 10.4
drag, startPoint x: 239, startPoint y: 184, endPoint x: 216, endPoint y: 182, distance: 22.8
click at [216, 180] on span "$ 425,000" at bounding box center [223, 176] width 35 height 8
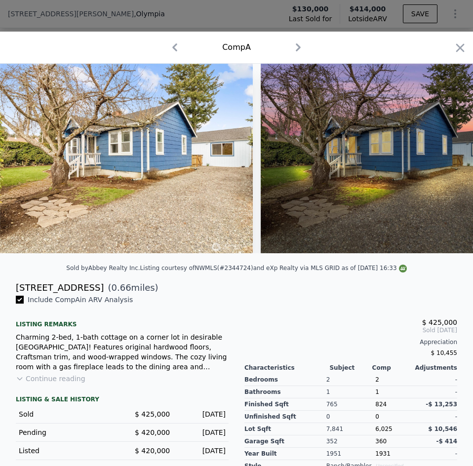
click at [455, 40] on div "Comp A" at bounding box center [236, 47] width 457 height 16
click at [453, 44] on icon "button" at bounding box center [460, 48] width 14 height 14
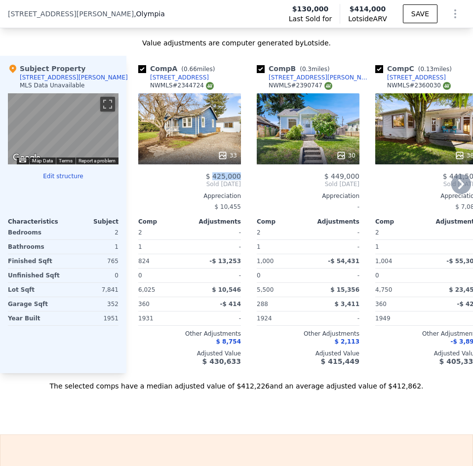
drag, startPoint x: 243, startPoint y: 184, endPoint x: 216, endPoint y: 185, distance: 27.6
click at [216, 185] on div "Comp A ( 0.66 miles) 1424 9th Ave SW NWMLS # 2344724 33 $ 425,000 Sold Apr 2025…" at bounding box center [189, 214] width 111 height 317
drag, startPoint x: 361, startPoint y: 181, endPoint x: 332, endPoint y: 183, distance: 28.7
click at [332, 183] on div "Comp B ( 0.3 miles) 221 Thomas St NW NWMLS # 2390747 30 $ 449,000 Sold Jul 2025…" at bounding box center [308, 214] width 111 height 317
copy span "449,000"
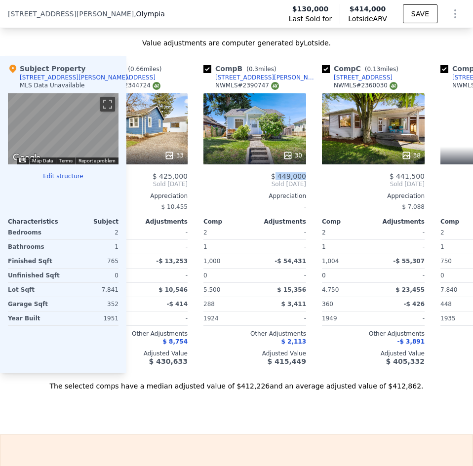
scroll to position [0, 91]
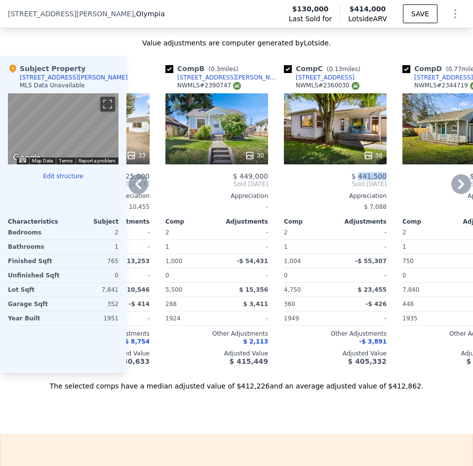
drag, startPoint x: 390, startPoint y: 183, endPoint x: 363, endPoint y: 183, distance: 27.1
click at [363, 183] on div "Comp C ( 0.13 miles) 416 Division St NW NWMLS # 2360030 38 $ 441,500 Sold May 2…" at bounding box center [335, 214] width 111 height 317
copy span "441,500"
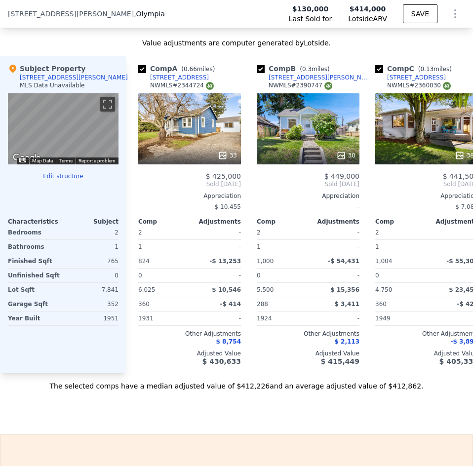
click at [117, 11] on div "2110 Jackson Ave NW , Olympia , WA 98502 Last Sold for $130,000 Lotside ARV $41…" at bounding box center [236, 14] width 473 height 28
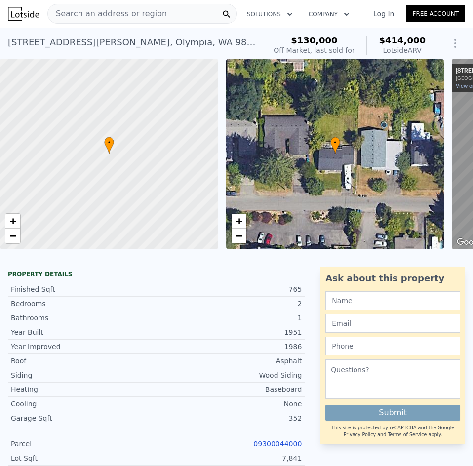
click at [138, 13] on span "Search an address or region" at bounding box center [107, 14] width 119 height 12
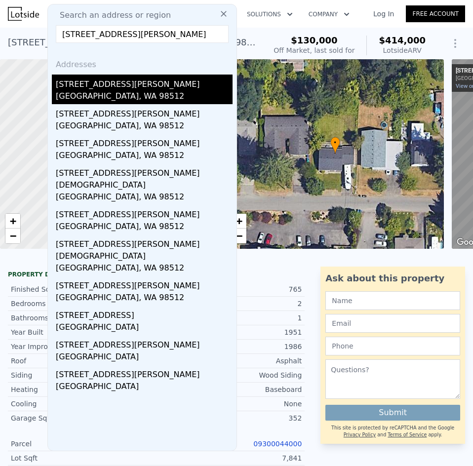
type input "6629 Nels St SW, Olympia, WA 98512"
click at [119, 84] on div "6629 Nels St SW" at bounding box center [144, 82] width 177 height 16
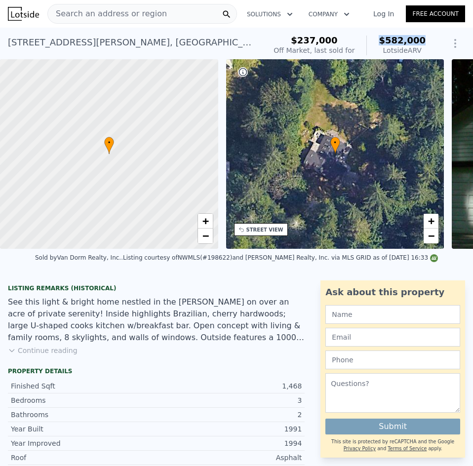
drag, startPoint x: 423, startPoint y: 39, endPoint x: 376, endPoint y: 38, distance: 46.4
click at [376, 38] on div "$237,000 Off Market, last sold for $582,000 Lotside ARV SAVE" at bounding box center [366, 46] width 195 height 28
copy span "$582,000"
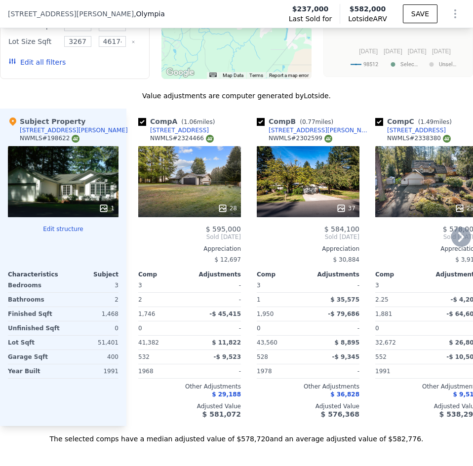
scroll to position [1230, 0]
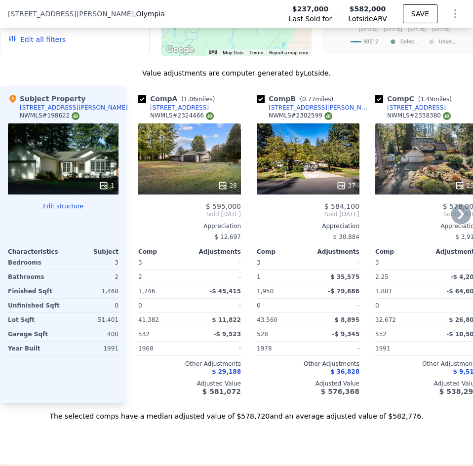
drag, startPoint x: 393, startPoint y: 108, endPoint x: 403, endPoint y: 114, distance: 11.5
drag, startPoint x: 242, startPoint y: 210, endPoint x: 216, endPoint y: 207, distance: 25.9
click at [216, 207] on div "Comp A ( 1.06 miles) 7340 Fairview Rd SW NWMLS # 2324466 28 $ 595,000 Sold Apr …" at bounding box center [189, 244] width 111 height 317
copy span "595,000"
drag, startPoint x: 365, startPoint y: 214, endPoint x: 334, endPoint y: 216, distance: 30.2
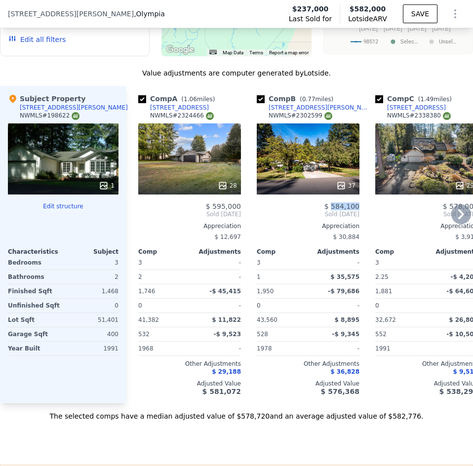
click at [334, 216] on div "Comp A ( 1.06 miles) 7340 Fairview Rd SW NWMLS # 2324466 28 $ 595,000 Sold Apr …" at bounding box center [299, 244] width 346 height 317
copy span "584,100"
click at [407, 210] on div "$ 578,000" at bounding box center [426, 206] width 103 height 8
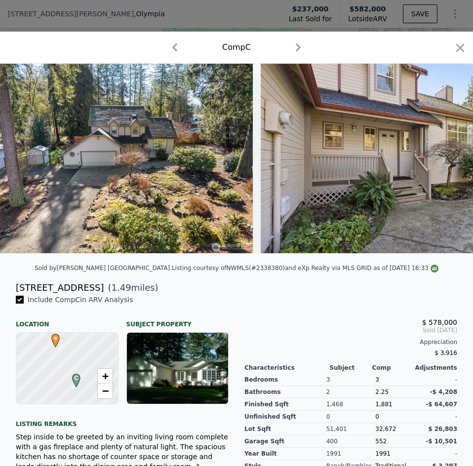
click at [248, 412] on div "Bedrooms Bathrooms Finished Sqft Unfinished Sqft Lot Sqft Garage Sqft Year Buil…" at bounding box center [285, 421] width 82 height 101
click at [453, 56] on div at bounding box center [460, 49] width 14 height 17
click at [453, 49] on icon "button" at bounding box center [460, 48] width 14 height 14
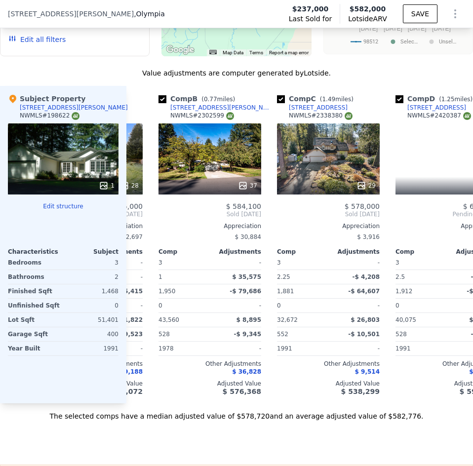
scroll to position [0, 112]
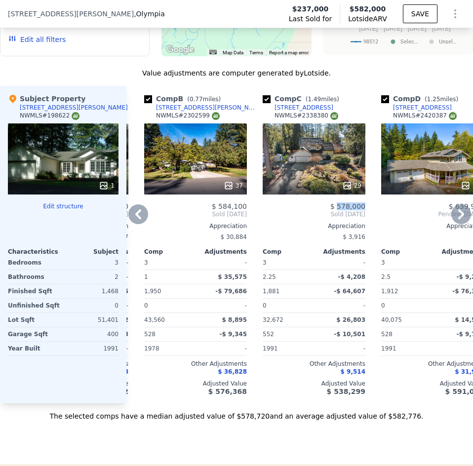
drag, startPoint x: 364, startPoint y: 212, endPoint x: 342, endPoint y: 214, distance: 21.8
click at [342, 210] on span "$ 578,000" at bounding box center [347, 206] width 35 height 8
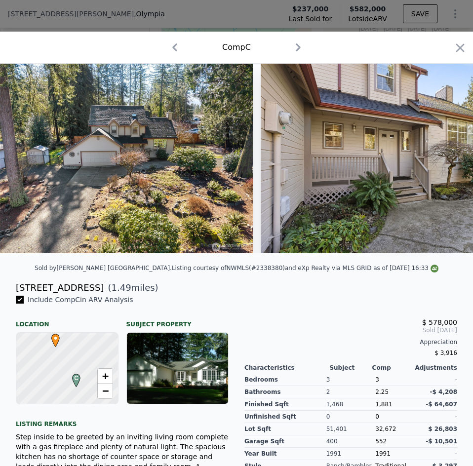
drag, startPoint x: 450, startPoint y: 43, endPoint x: 203, endPoint y: 250, distance: 322.5
click at [453, 43] on icon "button" at bounding box center [460, 48] width 14 height 14
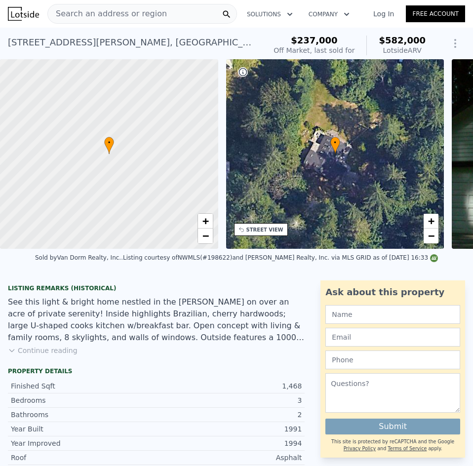
click at [152, 14] on span "Search an address or region" at bounding box center [107, 14] width 119 height 12
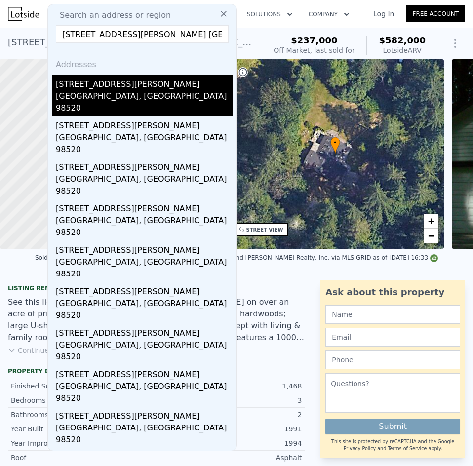
type input "1900 Simpson Ave. Aberdeen, WA 98520"
click at [130, 88] on div "1900 Simpson Avenue" at bounding box center [144, 82] width 177 height 16
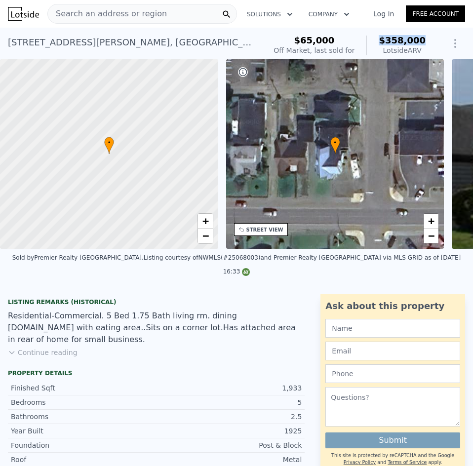
drag, startPoint x: 418, startPoint y: 40, endPoint x: 380, endPoint y: 43, distance: 38.1
click at [380, 43] on div "$65,000 Off Market, last sold for $358,000 Lotside ARV" at bounding box center [349, 46] width 160 height 28
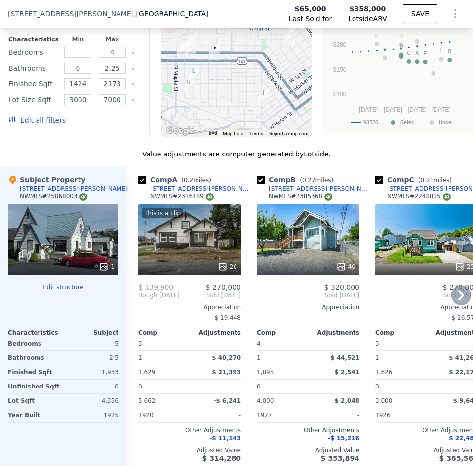
scroll to position [1082, 0]
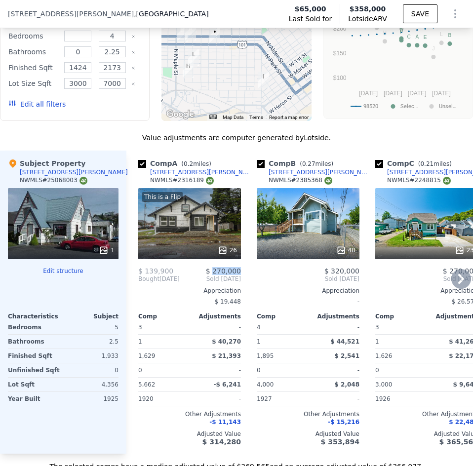
drag, startPoint x: 241, startPoint y: 250, endPoint x: 216, endPoint y: 252, distance: 25.7
click at [216, 252] on div "Comp A ( 0.2 miles) 515 Duffy St NWMLS # 2316189 This is a Flip 26 $ 139,900 $ …" at bounding box center [189, 301] width 111 height 303
click at [359, 267] on span "$ 320,000" at bounding box center [341, 271] width 35 height 8
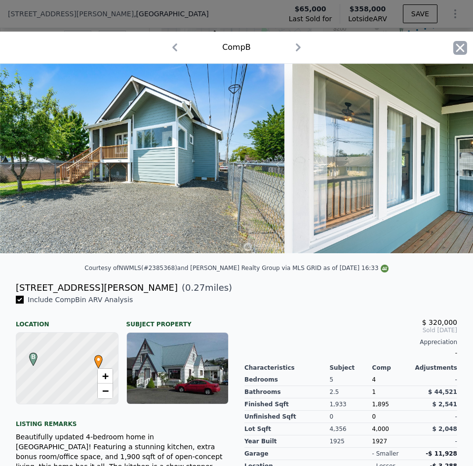
click at [454, 43] on icon "button" at bounding box center [460, 48] width 14 height 14
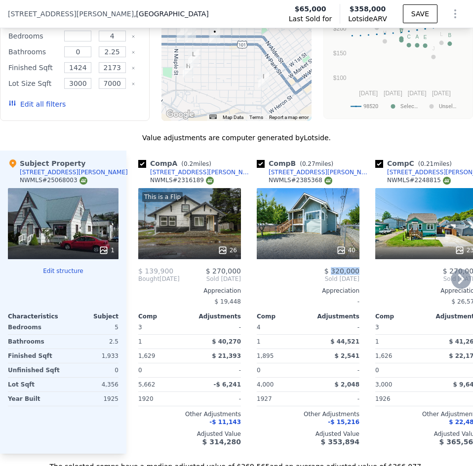
drag, startPoint x: 361, startPoint y: 251, endPoint x: 335, endPoint y: 255, distance: 25.9
click at [335, 255] on div "Comp B ( 0.27 miles) 509 Wooding St NWMLS # 2385368 40 $ 320,000 Sold Jul 2025 …" at bounding box center [308, 301] width 111 height 303
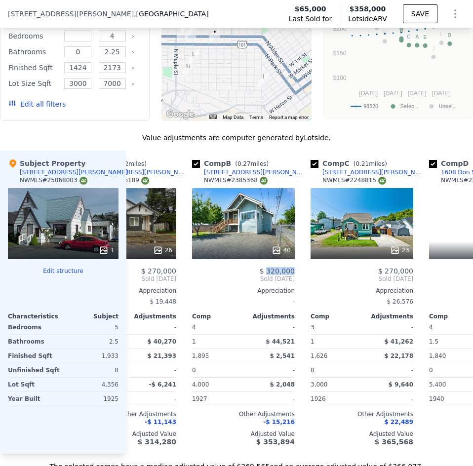
scroll to position [0, 78]
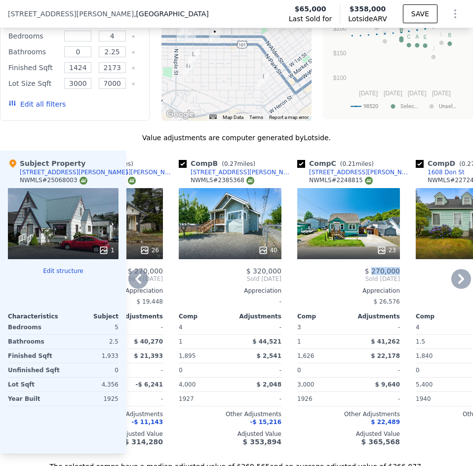
drag, startPoint x: 402, startPoint y: 253, endPoint x: 374, endPoint y: 253, distance: 27.6
click at [374, 253] on div "Comp C ( 0.21 miles) 611 Duffy St NWMLS # 2248815 23 $ 270,000 Sold Feb 2025 Ap…" at bounding box center [348, 301] width 111 height 303
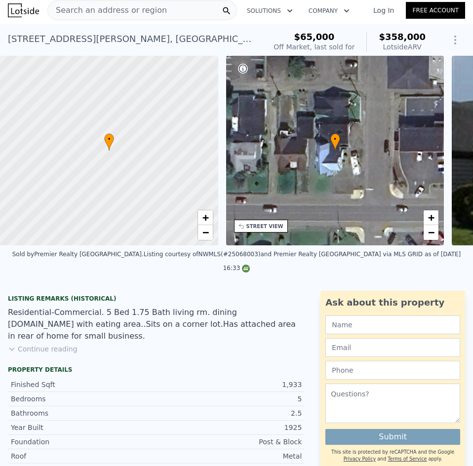
scroll to position [0, 0]
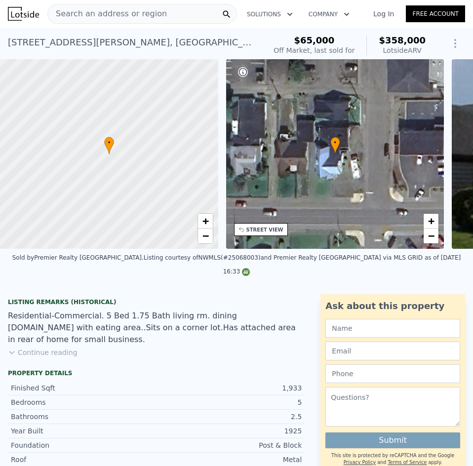
click at [149, 19] on span "Search an address or region" at bounding box center [107, 14] width 119 height 12
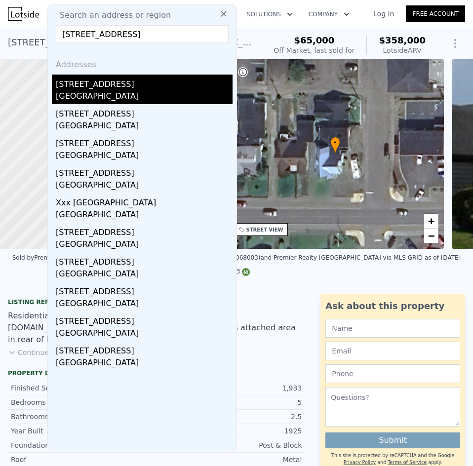
type input "15616 66th Ave NW, Gig Harbor, WA 98332"
click at [116, 95] on div "Gig Harbor, WA 98332" at bounding box center [144, 97] width 177 height 14
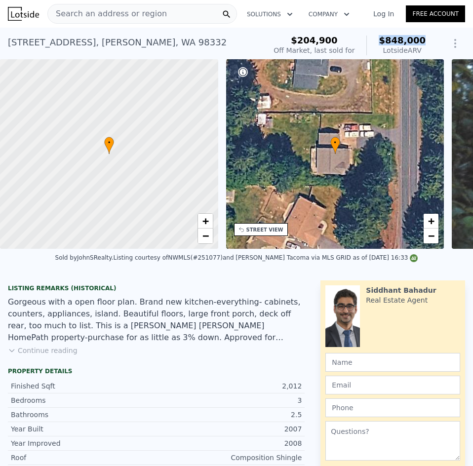
drag, startPoint x: 420, startPoint y: 39, endPoint x: 379, endPoint y: 42, distance: 41.1
click at [379, 42] on div "$204,900 Off Market, last sold for $848,000 Lotside ARV" at bounding box center [349, 46] width 160 height 28
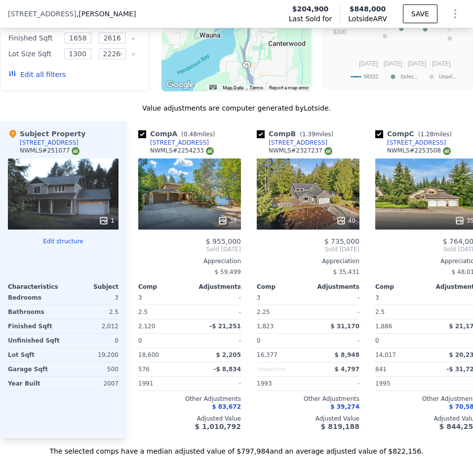
scroll to position [1332, 0]
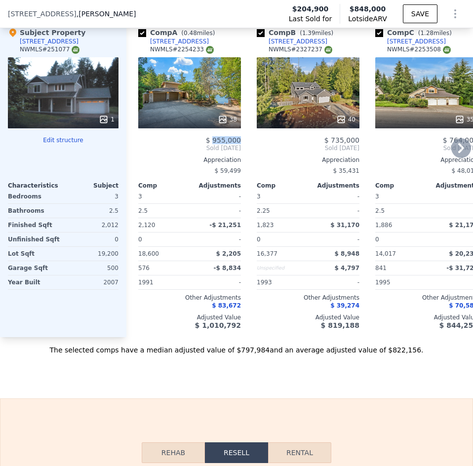
drag, startPoint x: 245, startPoint y: 146, endPoint x: 217, endPoint y: 150, distance: 28.4
click at [217, 150] on div "Comp A ( 0.48 miles) [STREET_ADDRESS] # 2254233 38 $ 955,000 Sold [DATE] Apprec…" at bounding box center [299, 178] width 346 height 317
drag, startPoint x: 362, startPoint y: 146, endPoint x: 335, endPoint y: 150, distance: 27.1
click at [335, 150] on div "Comp B ( 1.39 miles) 5303 138th Street Ct NW NWMLS # 2327237 40 $ 735,000 Sold …" at bounding box center [308, 178] width 111 height 317
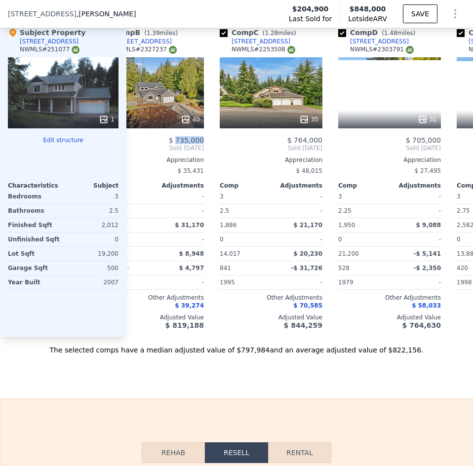
scroll to position [0, 169]
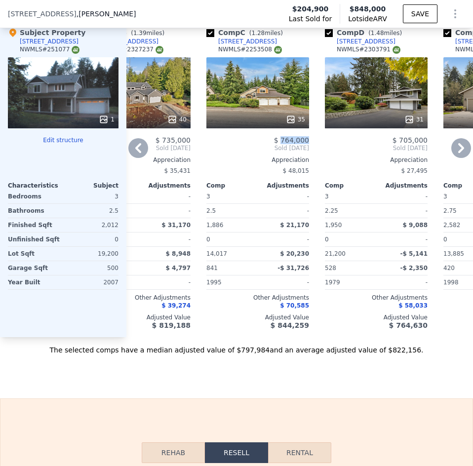
drag, startPoint x: 311, startPoint y: 145, endPoint x: 285, endPoint y: 148, distance: 25.8
click at [285, 148] on div "Comp C ( 1.28 miles) [STREET_ADDRESS] # 2253508 35 $ 764,000 Sold [DATE] Apprec…" at bounding box center [257, 178] width 111 height 317
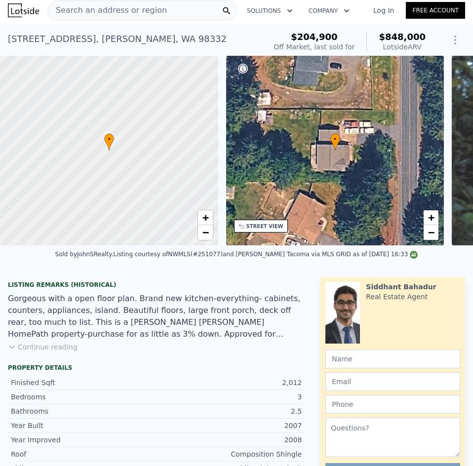
scroll to position [0, 0]
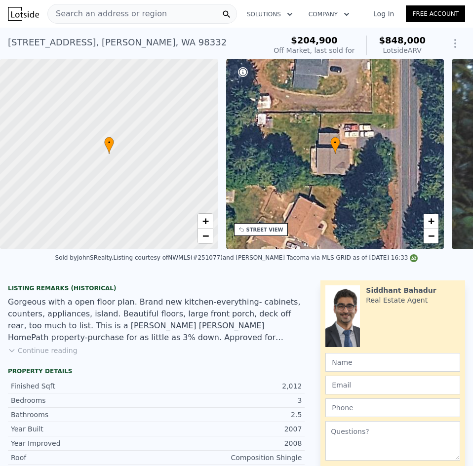
click at [141, 9] on span "Search an address or region" at bounding box center [107, 14] width 119 height 12
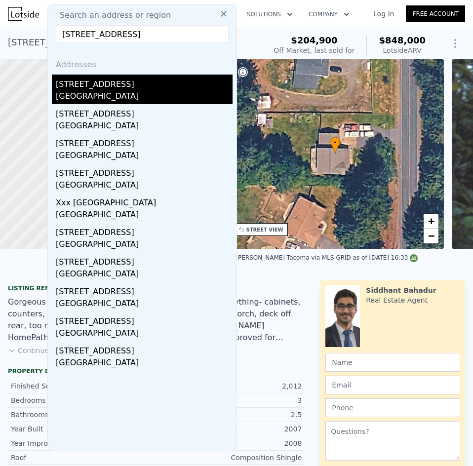
type input "15616 66th Ave NW, Gig Harbor, WA 98332"
click at [113, 95] on div "Gig Harbor, WA 98332" at bounding box center [144, 97] width 177 height 14
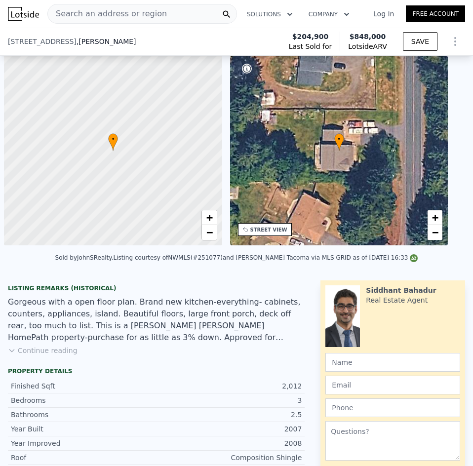
scroll to position [0, 4]
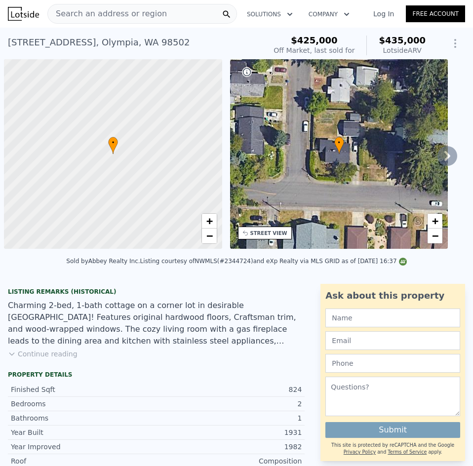
scroll to position [0, 4]
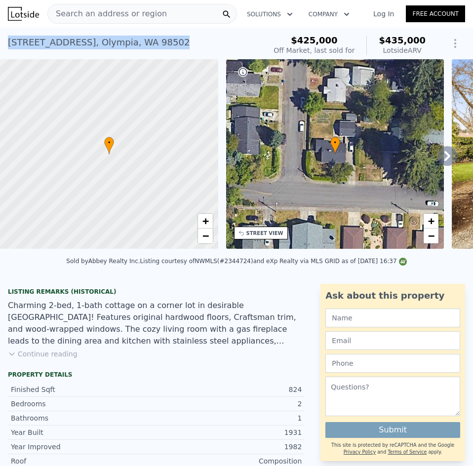
drag, startPoint x: 170, startPoint y: 45, endPoint x: 9, endPoint y: 49, distance: 160.9
click at [9, 49] on div "[STREET_ADDRESS] Sold [DATE] for $425k (~ARV $435k )" at bounding box center [135, 46] width 254 height 28
copy div "[STREET_ADDRESS]"
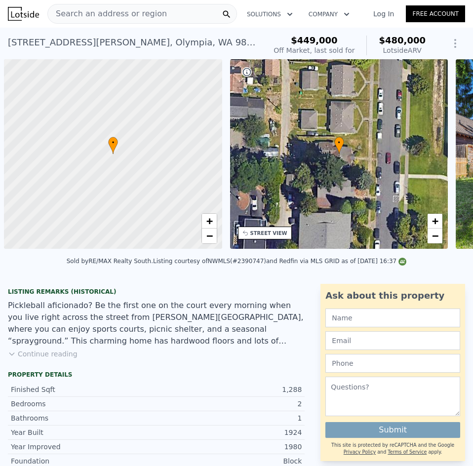
scroll to position [0, 4]
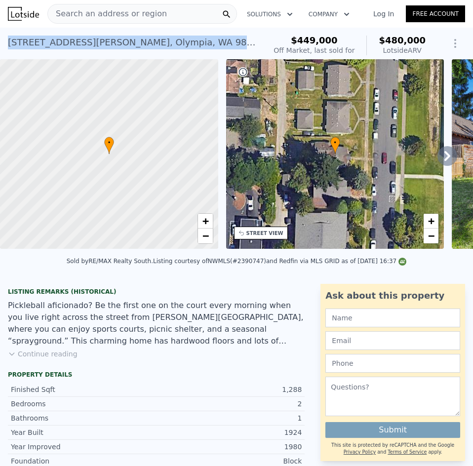
drag, startPoint x: 177, startPoint y: 37, endPoint x: 7, endPoint y: 43, distance: 169.8
click at [7, 43] on div "221 Thomas St NW , Olympia , WA 98502 Sold Jul 2025 for $449k (~ARV $480k ) $44…" at bounding box center [236, 44] width 473 height 32
copy div "221 Thomas St NW , Olympia , WA 98502"
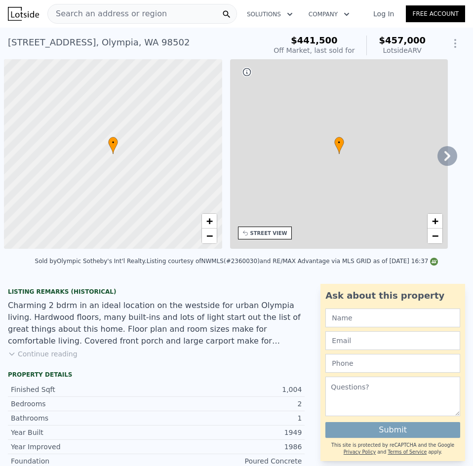
scroll to position [0, 4]
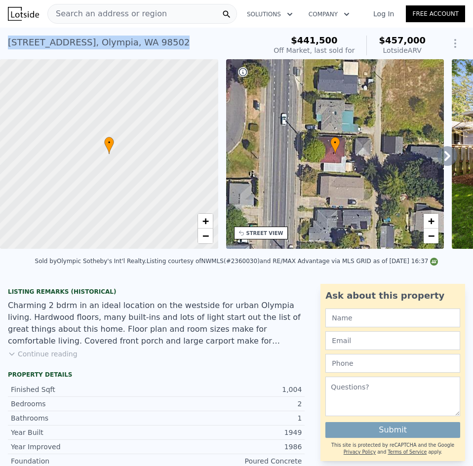
drag, startPoint x: 174, startPoint y: 49, endPoint x: 0, endPoint y: 78, distance: 176.6
click at [11, 49] on div "[STREET_ADDRESS] Sold [DATE] for $441,500 (~ARV $457k )" at bounding box center [135, 46] width 254 height 28
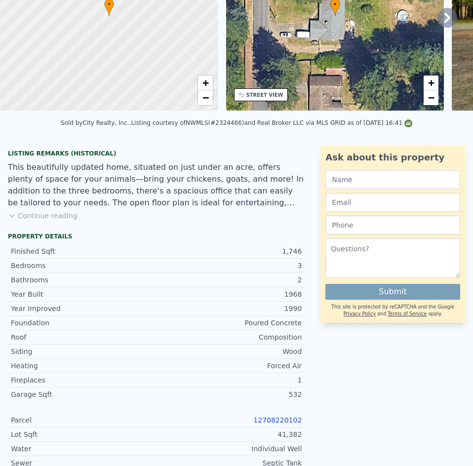
scroll to position [3, 0]
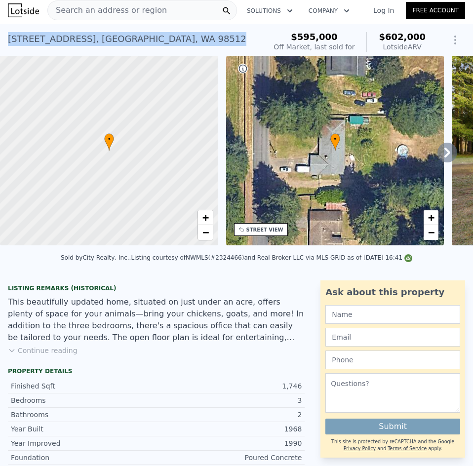
drag, startPoint x: 216, startPoint y: 39, endPoint x: 5, endPoint y: 49, distance: 210.4
click at [5, 49] on div "[STREET_ADDRESS] Sold [DATE] for $595k (~ARV $602k ) $595,000 Off Market, last …" at bounding box center [236, 40] width 473 height 32
copy div "[STREET_ADDRESS]"
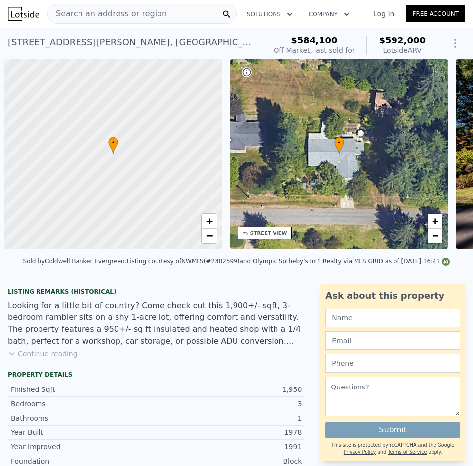
scroll to position [0, 4]
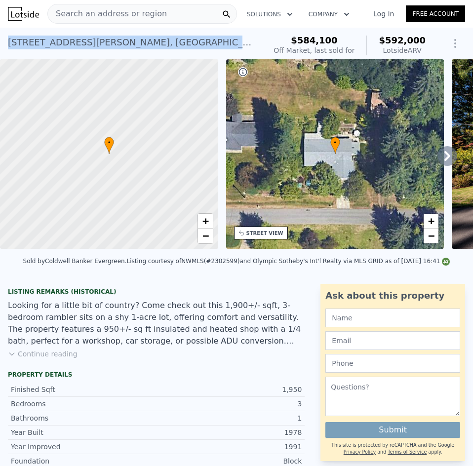
drag, startPoint x: 213, startPoint y: 43, endPoint x: 5, endPoint y: 54, distance: 208.0
click at [6, 47] on div "[STREET_ADDRESS] Sold [DATE] for $584,100 (~ARV $592k ) $584,100 Off Market, la…" at bounding box center [236, 44] width 473 height 32
copy div "5416 Camelot Dr SW , Thurston County , WA 98512"
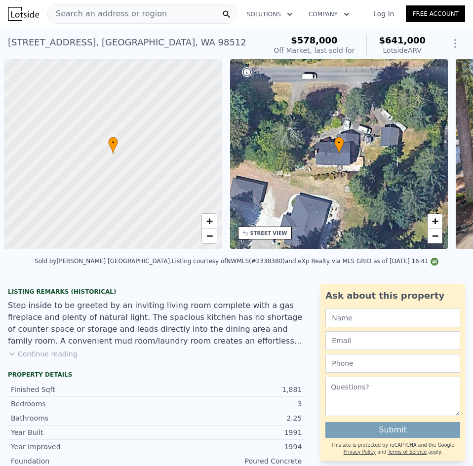
scroll to position [0, 4]
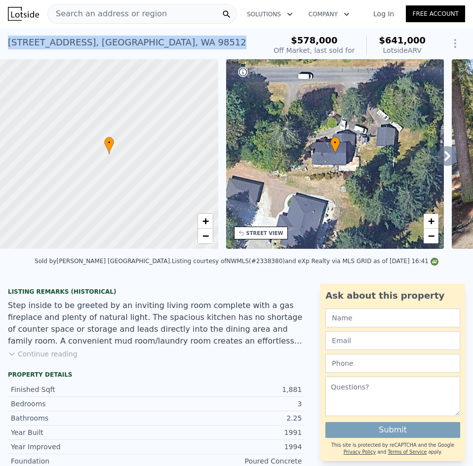
drag, startPoint x: 210, startPoint y: 44, endPoint x: 9, endPoint y: 42, distance: 200.8
click at [4, 40] on div "4423 81st Ave SW , Thurston County , WA 98512 Sold Jun 2025 for $578k (~ARV $64…" at bounding box center [236, 44] width 473 height 32
copy div "4423 81st Ave SW , Thurston County , WA 98512"
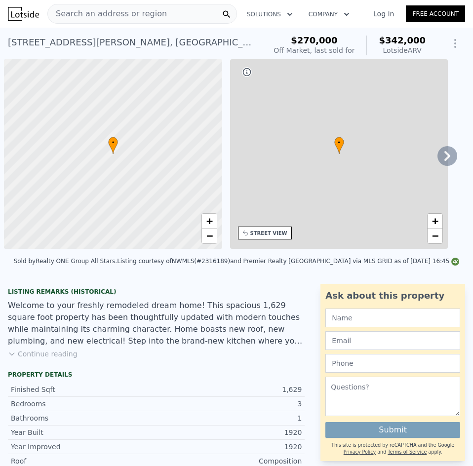
scroll to position [0, 4]
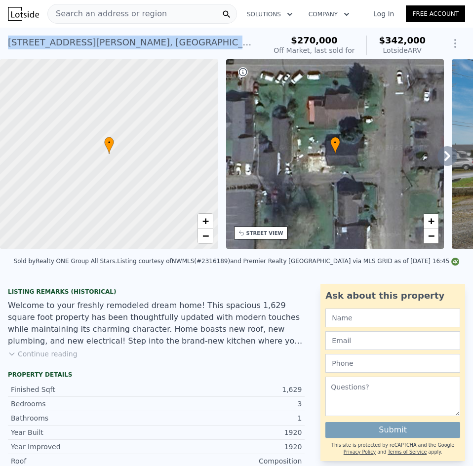
drag, startPoint x: 150, startPoint y: 43, endPoint x: 0, endPoint y: 65, distance: 151.5
click at [9, 47] on div "[STREET_ADDRESS][PERSON_NAME] Sold [DATE] for $270k (~ARV $342k )" at bounding box center [135, 46] width 254 height 28
copy div "[STREET_ADDRESS][PERSON_NAME]"
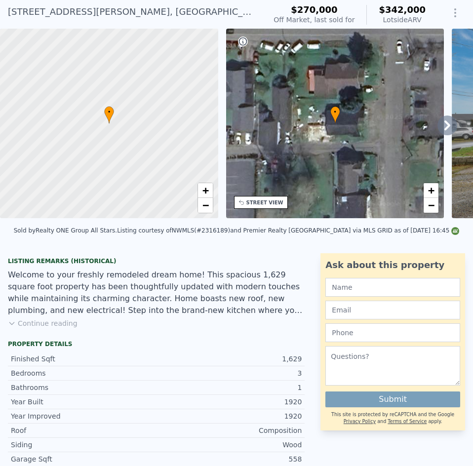
scroll to position [0, 0]
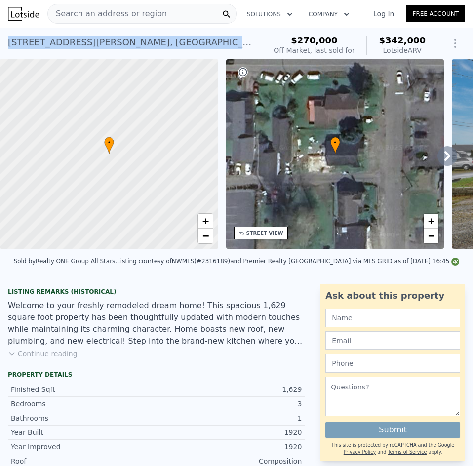
drag, startPoint x: 144, startPoint y: 40, endPoint x: 10, endPoint y: 42, distance: 134.2
click at [10, 42] on div "[STREET_ADDRESS][PERSON_NAME] Sold [DATE] for $270k (~ARV $342k )" at bounding box center [135, 46] width 254 height 28
copy div "[STREET_ADDRESS][PERSON_NAME]"
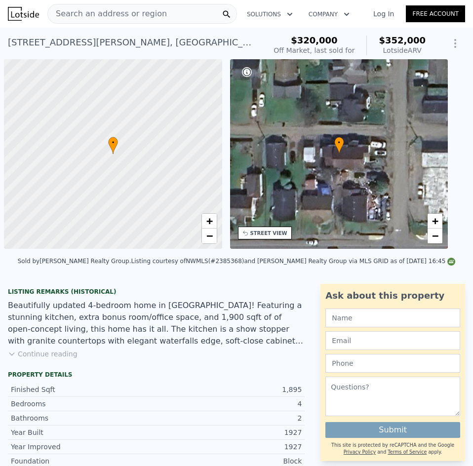
scroll to position [0, 4]
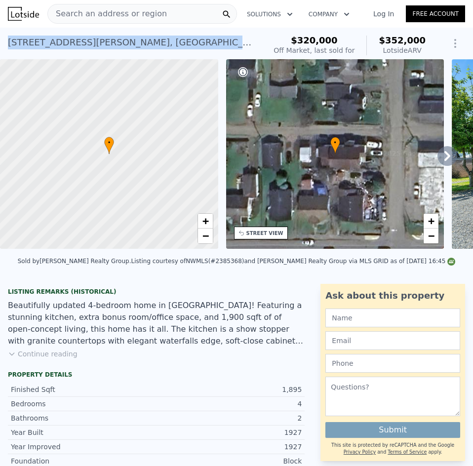
drag, startPoint x: 166, startPoint y: 45, endPoint x: 0, endPoint y: 52, distance: 165.9
click at [1, 47] on div "509 Wooding St , Aberdeen , WA 98520 Sold Jul 2025 for $320k (~ARV $352k ) $320…" at bounding box center [236, 44] width 473 height 32
copy div "509 Wooding St , Aberdeen , WA 98520"
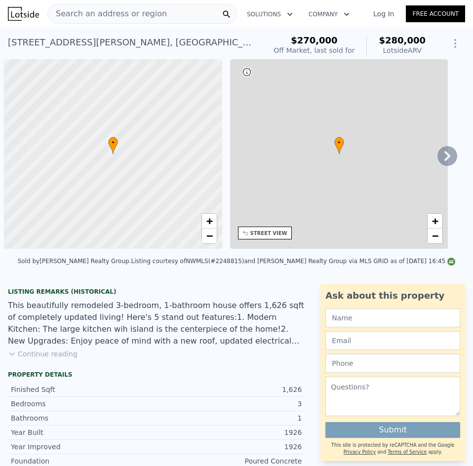
scroll to position [0, 4]
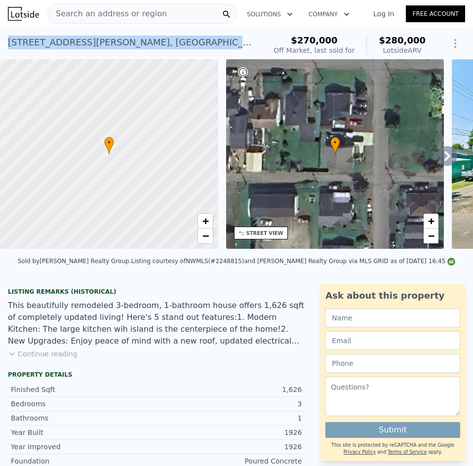
drag, startPoint x: 150, startPoint y: 46, endPoint x: 0, endPoint y: 63, distance: 150.8
click at [1, 54] on div "[STREET_ADDRESS][PERSON_NAME] Sold [DATE] for $270k (~ARV $280k ) $270,000 Off …" at bounding box center [236, 44] width 473 height 32
copy div "[STREET_ADDRESS][PERSON_NAME]"
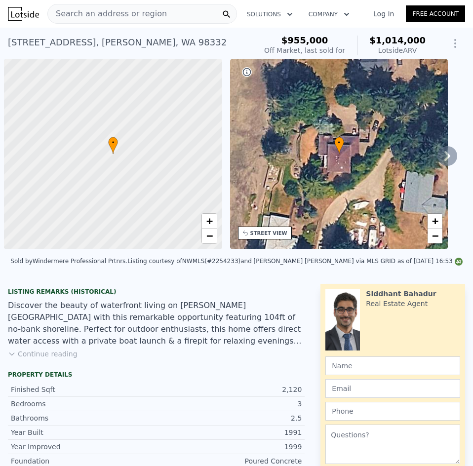
scroll to position [0, 4]
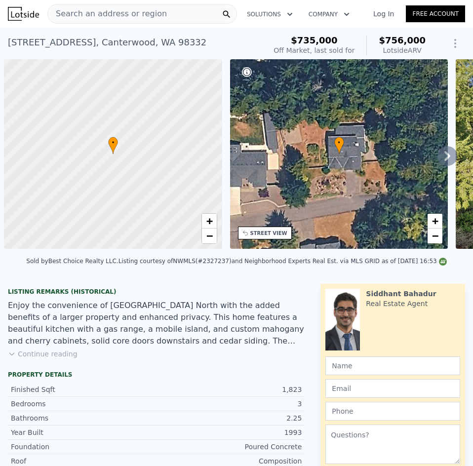
scroll to position [0, 4]
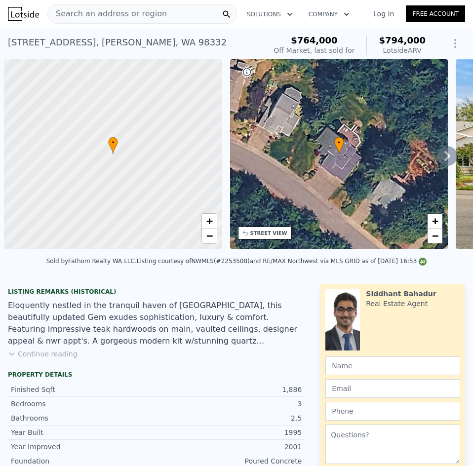
scroll to position [0, 4]
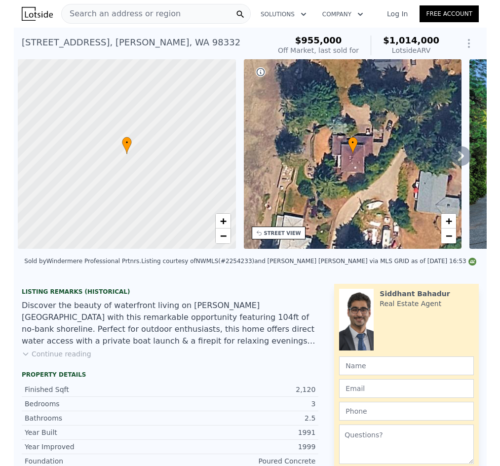
scroll to position [0, 4]
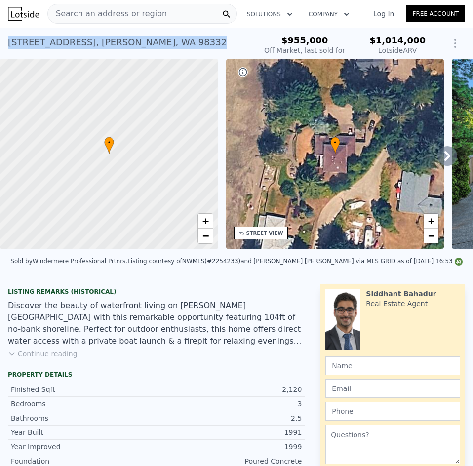
drag, startPoint x: 172, startPoint y: 42, endPoint x: 9, endPoint y: 39, distance: 163.3
click at [9, 39] on div "6804 149th Street Ct NW , Purdy , WA 98332 Sold Aug 2024 for $955k (~ARV $1.014…" at bounding box center [130, 46] width 244 height 28
copy div "6804 149th Street Ct NW , Purdy , WA 98332"
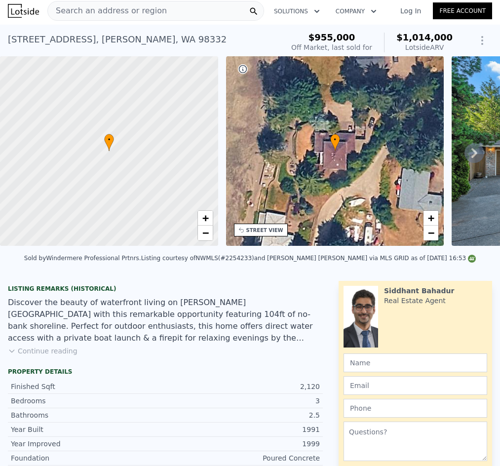
scroll to position [0, 0]
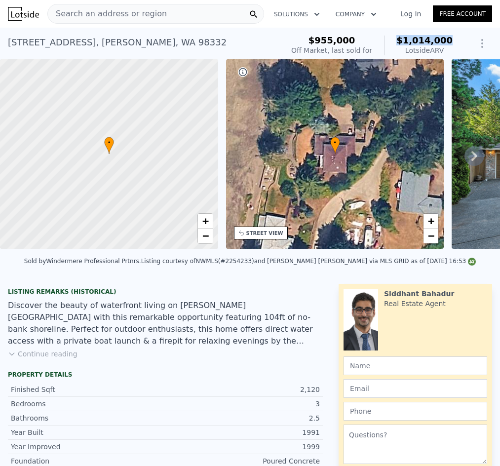
drag, startPoint x: 447, startPoint y: 41, endPoint x: 398, endPoint y: 42, distance: 49.3
click at [398, 42] on div "$955,000 Off Market, last sold for $1,014,000 Lotside ARV" at bounding box center [371, 46] width 169 height 28
drag, startPoint x: 364, startPoint y: 42, endPoint x: 324, endPoint y: 38, distance: 40.1
click at [324, 38] on div "$955,000" at bounding box center [331, 41] width 81 height 10
copy span "$955,000"
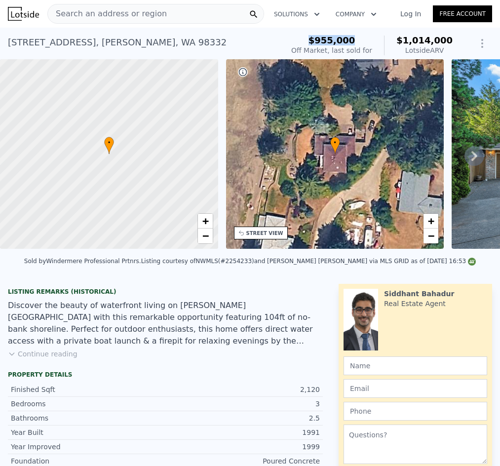
click at [366, 39] on div "$955,000" at bounding box center [331, 41] width 81 height 10
drag, startPoint x: 365, startPoint y: 39, endPoint x: 328, endPoint y: 40, distance: 37.0
click at [328, 40] on div "$955,000" at bounding box center [331, 41] width 81 height 10
copy span "955,000"
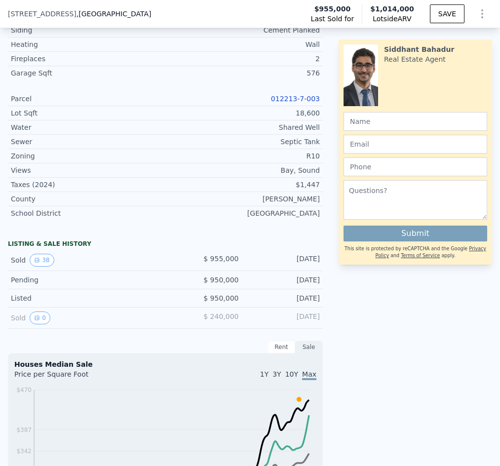
scroll to position [391, 0]
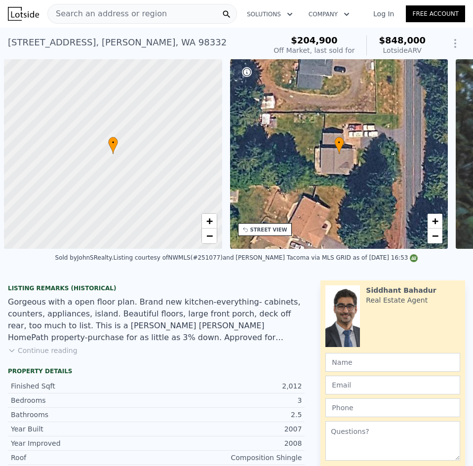
scroll to position [0, 4]
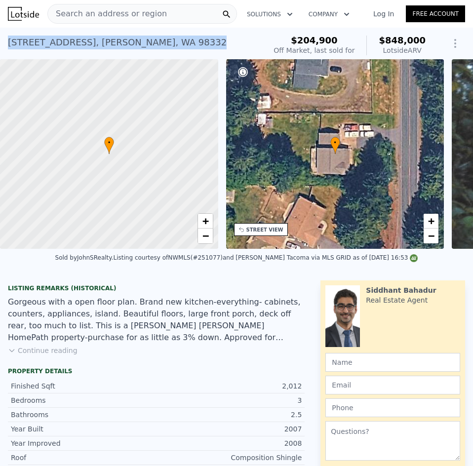
drag, startPoint x: 164, startPoint y: 46, endPoint x: 4, endPoint y: 45, distance: 159.3
click at [4, 45] on div "[STREET_ADDRESS][PERSON_NAME] Sold [DATE] for $204,900 (~ARV $848k ) $204,900 O…" at bounding box center [236, 44] width 473 height 32
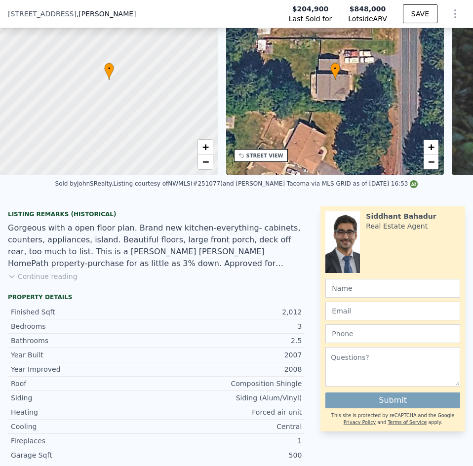
scroll to position [46, 0]
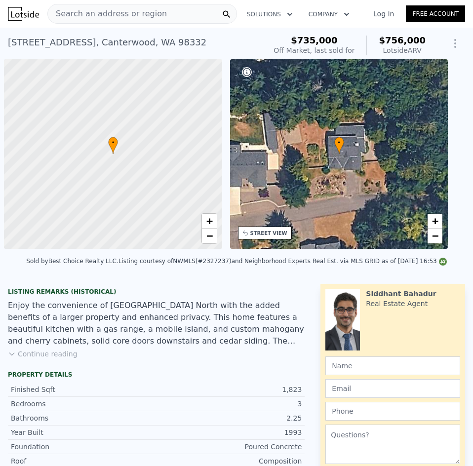
scroll to position [0, 4]
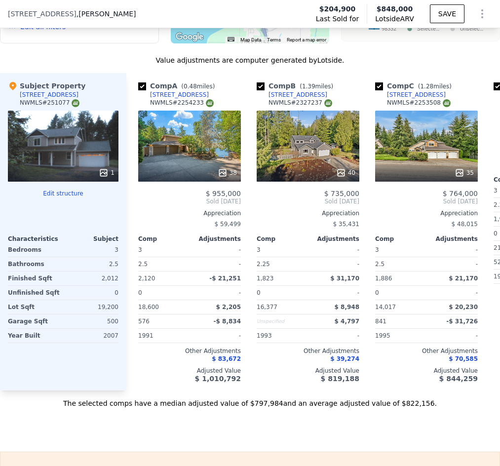
scroll to position [1279, 0]
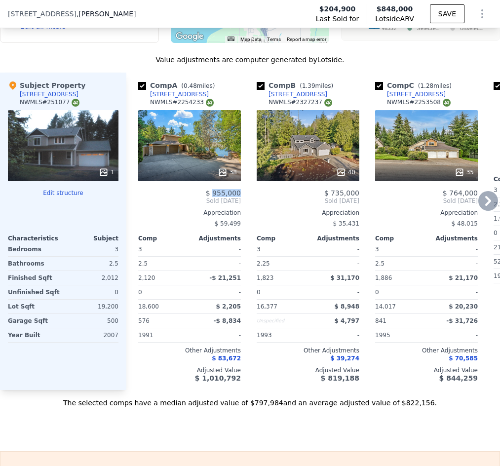
drag, startPoint x: 247, startPoint y: 202, endPoint x: 217, endPoint y: 200, distance: 30.1
click at [217, 200] on div "Comp A ( 0.48 miles) [STREET_ADDRESS] # 2254233 38 $ 955,000 Sold [DATE] Apprec…" at bounding box center [312, 231] width 373 height 317
copy span "955,000"
drag, startPoint x: 366, startPoint y: 196, endPoint x: 336, endPoint y: 201, distance: 30.0
click at [336, 201] on div "Comp A ( 0.48 miles) [STREET_ADDRESS] # 2254233 38 $ 955,000 Sold [DATE] Apprec…" at bounding box center [312, 231] width 373 height 317
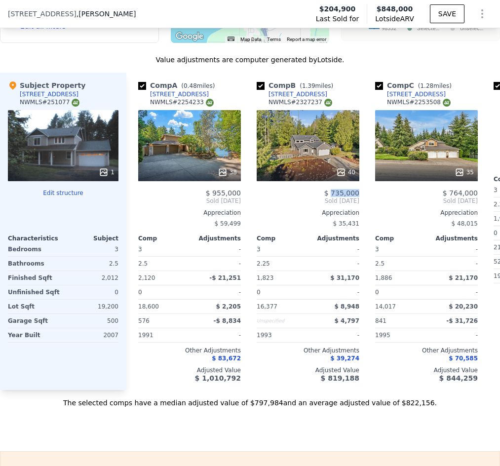
copy span "735,000"
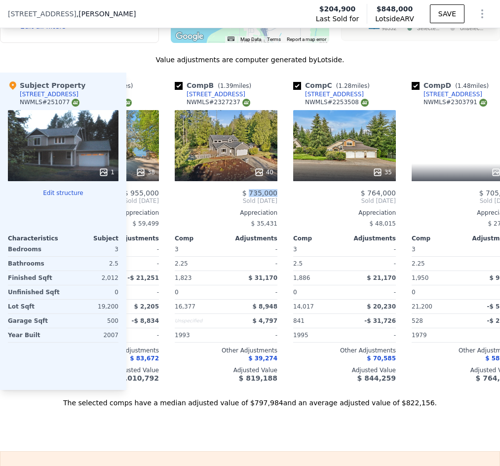
scroll to position [0, 92]
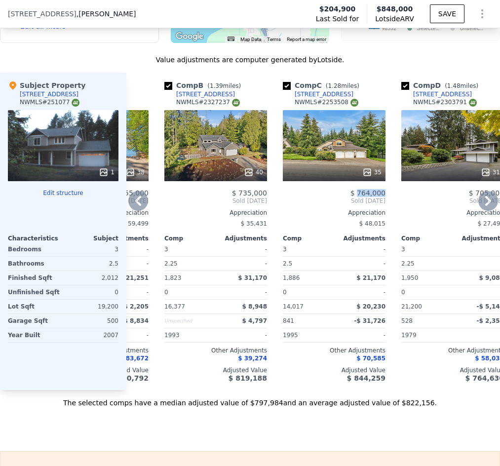
drag, startPoint x: 388, startPoint y: 200, endPoint x: 362, endPoint y: 203, distance: 25.8
click at [362, 203] on div "Comp C ( 1.28 miles) [STREET_ADDRESS] # 2253508 35 $ 764,000 Sold [DATE] Apprec…" at bounding box center [334, 231] width 111 height 317
copy span "764,000"
click at [124, 65] on div "Value adjustments are computer generated by Lotside ." at bounding box center [250, 60] width 500 height 10
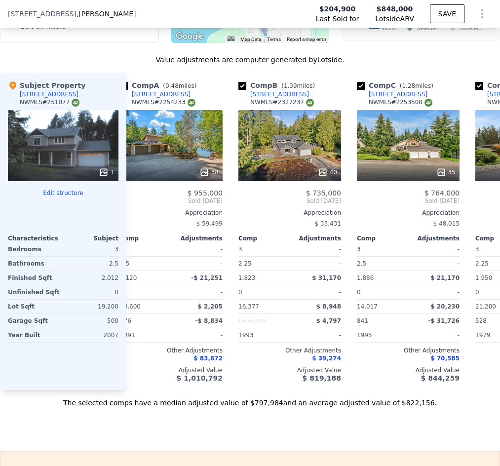
scroll to position [0, 0]
